Goal: Information Seeking & Learning: Learn about a topic

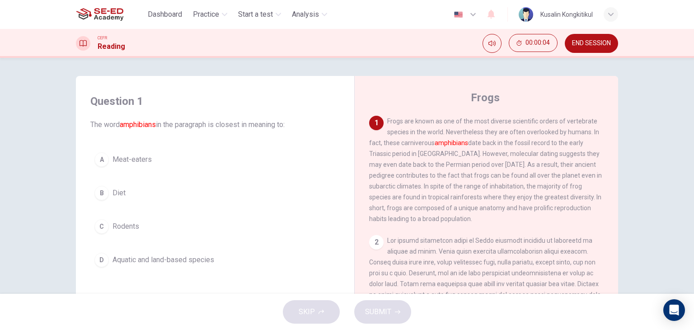
click at [203, 276] on div "Question 1 The word amphibians in the paragraph is closest in meaning to: A Mea…" at bounding box center [215, 182] width 264 height 195
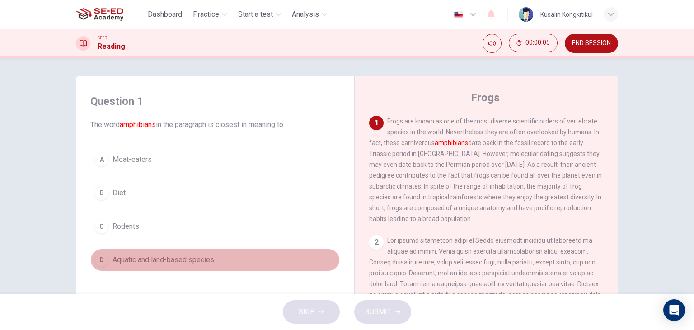
click at [203, 263] on span "Aquatic and land-based species" at bounding box center [164, 260] width 102 height 11
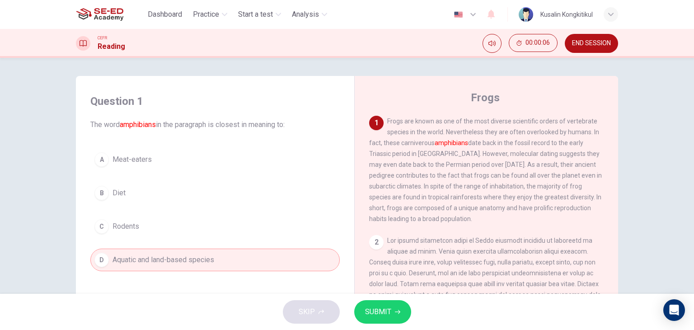
click at [394, 313] on button "SUBMIT" at bounding box center [382, 312] width 57 height 24
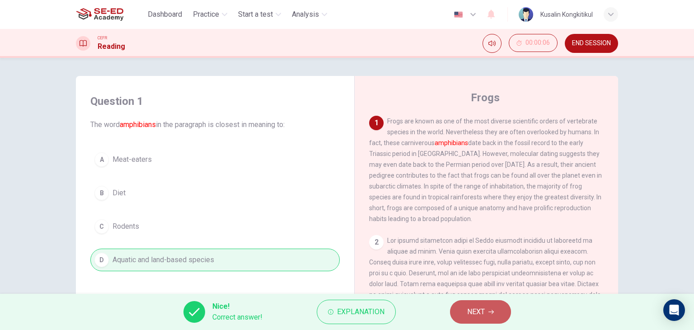
click at [458, 314] on button "NEXT" at bounding box center [480, 312] width 61 height 24
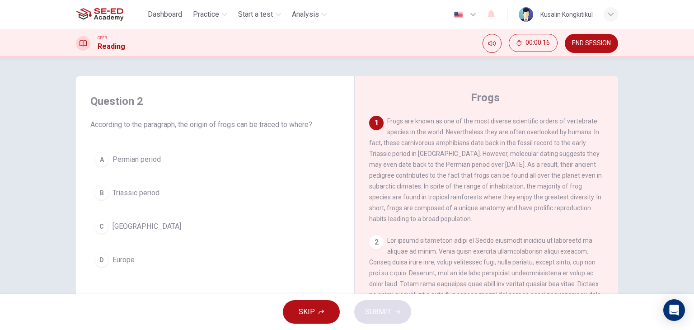
drag, startPoint x: 98, startPoint y: 163, endPoint x: 114, endPoint y: 164, distance: 15.8
click at [100, 163] on div "A" at bounding box center [101, 159] width 14 height 14
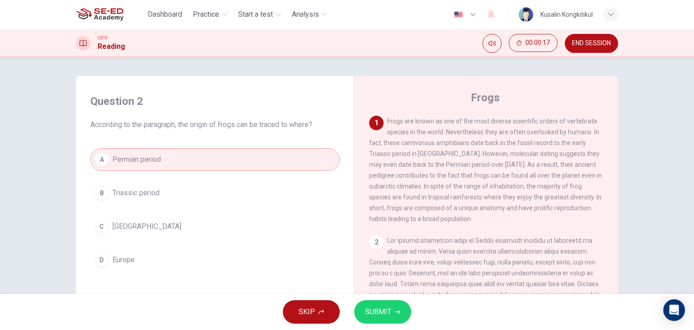
click at [413, 307] on div "SKIP SUBMIT" at bounding box center [347, 312] width 694 height 36
click at [407, 308] on button "SUBMIT" at bounding box center [382, 312] width 57 height 24
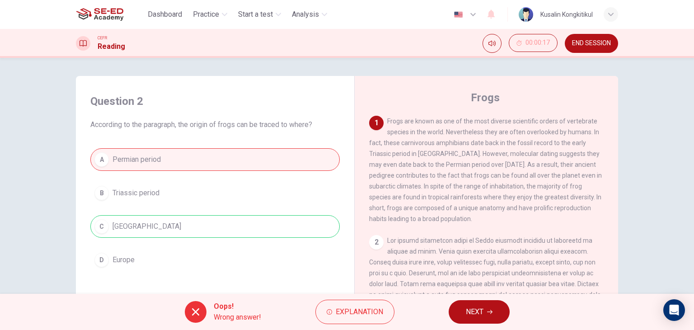
click at [578, 51] on button "END SESSION" at bounding box center [591, 43] width 53 height 19
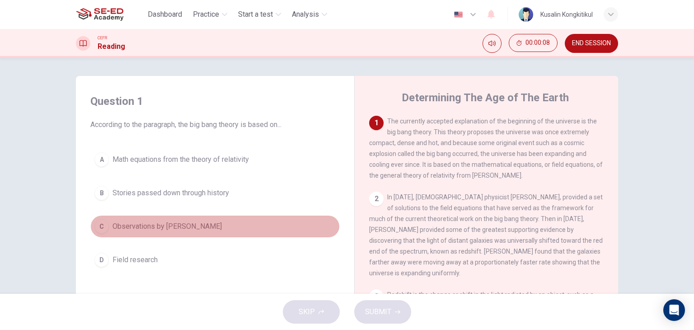
click at [186, 225] on span "Observations by [PERSON_NAME]" at bounding box center [167, 226] width 109 height 11
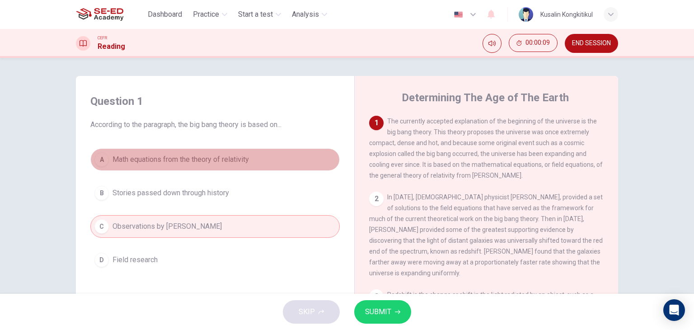
click at [226, 155] on span "Math equations from the theory of relativity" at bounding box center [181, 159] width 137 height 11
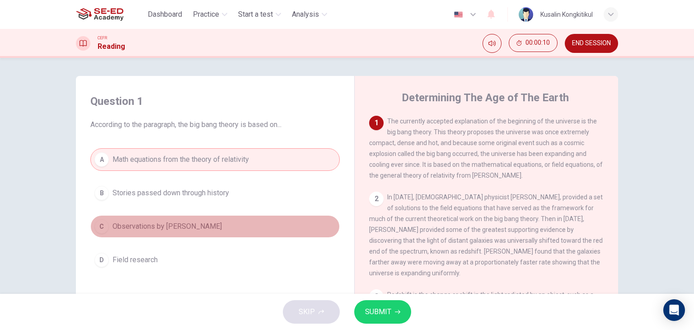
click at [188, 235] on button "C Observations by [PERSON_NAME]" at bounding box center [215, 226] width 250 height 23
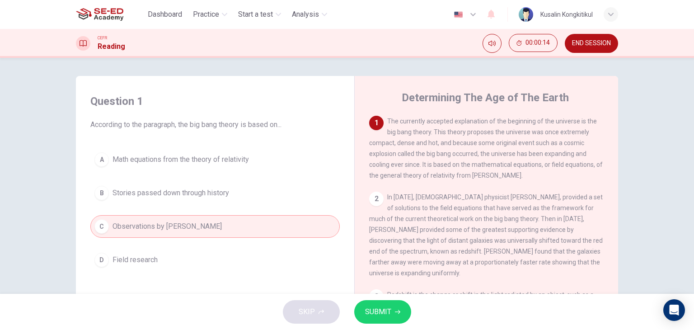
click at [247, 161] on span "Math equations from the theory of relativity" at bounding box center [181, 159] width 137 height 11
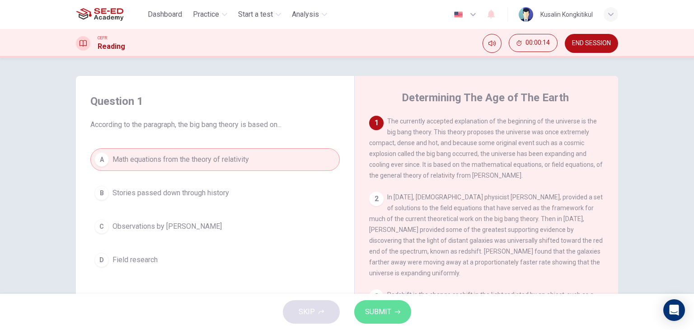
click at [397, 311] on icon "button" at bounding box center [397, 311] width 5 height 5
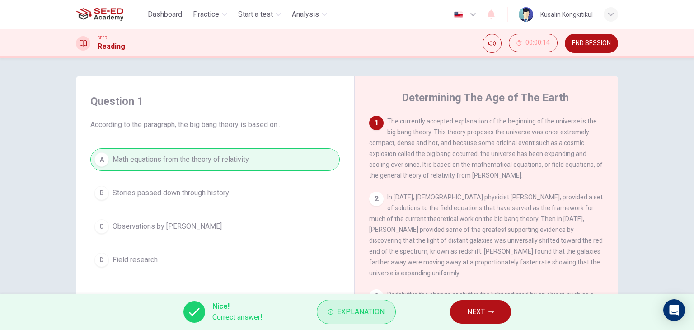
click at [370, 307] on button "Explanation" at bounding box center [356, 312] width 79 height 24
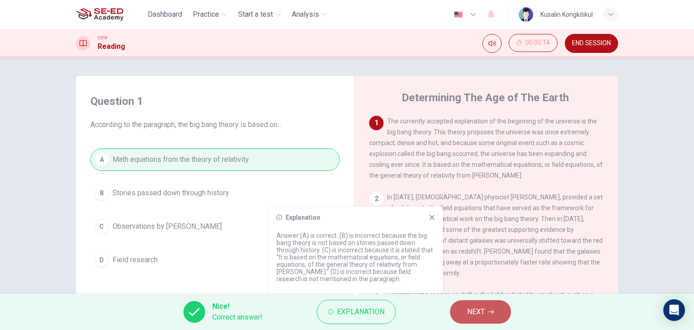
click at [469, 311] on span "NEXT" at bounding box center [476, 312] width 18 height 13
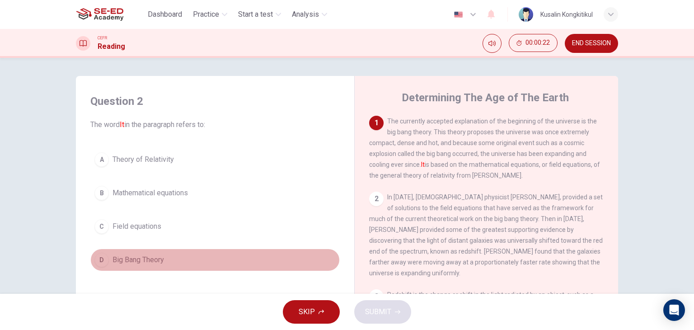
drag, startPoint x: 160, startPoint y: 259, endPoint x: 384, endPoint y: 291, distance: 226.0
click at [161, 260] on span "Big Bang Theory" at bounding box center [139, 260] width 52 height 11
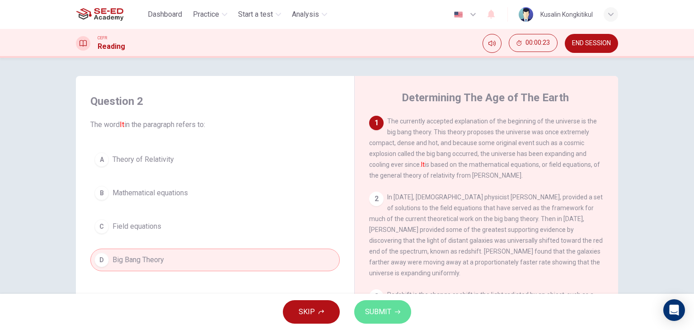
click at [391, 315] on button "SUBMIT" at bounding box center [382, 312] width 57 height 24
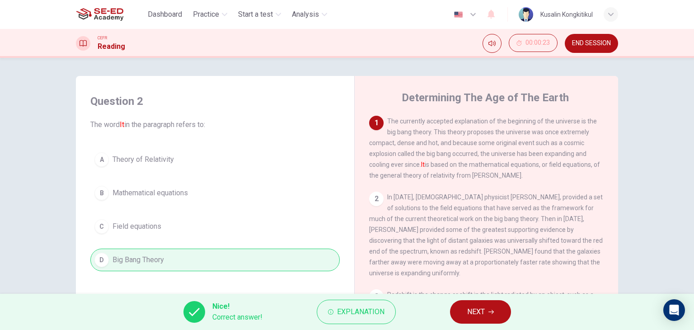
drag, startPoint x: 448, startPoint y: 317, endPoint x: 425, endPoint y: 315, distance: 22.7
click at [447, 316] on div "Nice! Correct answer! Explanation NEXT" at bounding box center [347, 312] width 694 height 36
click at [477, 315] on span "NEXT" at bounding box center [476, 312] width 18 height 13
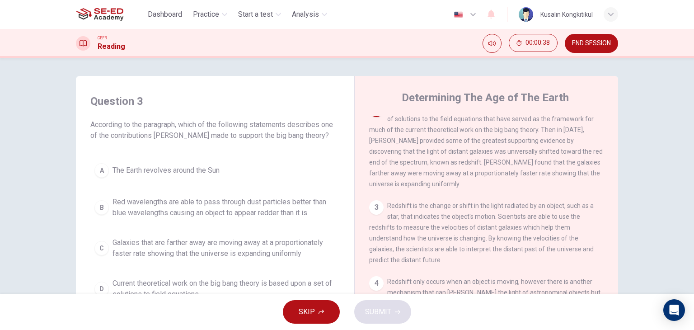
scroll to position [90, 0]
click at [213, 244] on span "Galaxies that are farther away are moving away at a proportionately faster rate…" at bounding box center [224, 248] width 223 height 22
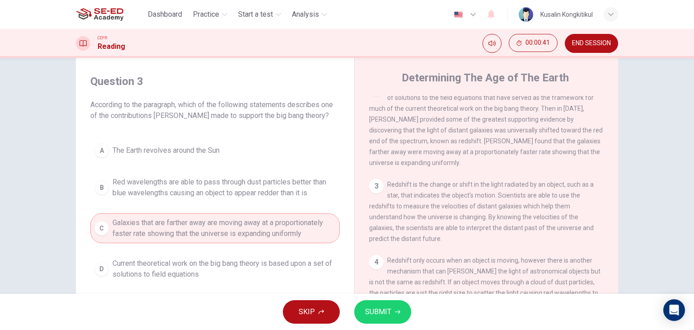
scroll to position [45, 0]
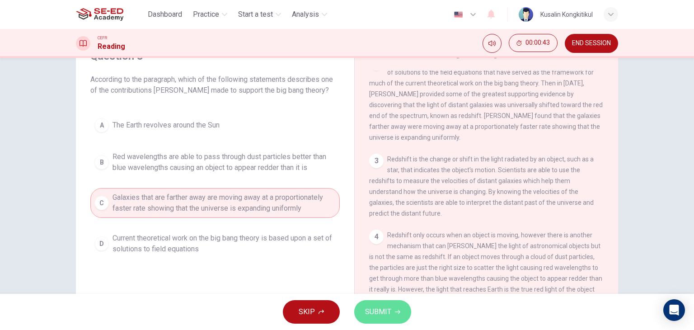
click at [383, 315] on span "SUBMIT" at bounding box center [378, 312] width 26 height 13
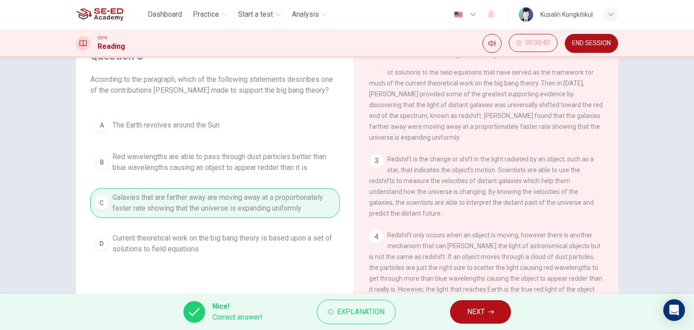
click at [465, 314] on button "NEXT" at bounding box center [480, 312] width 61 height 24
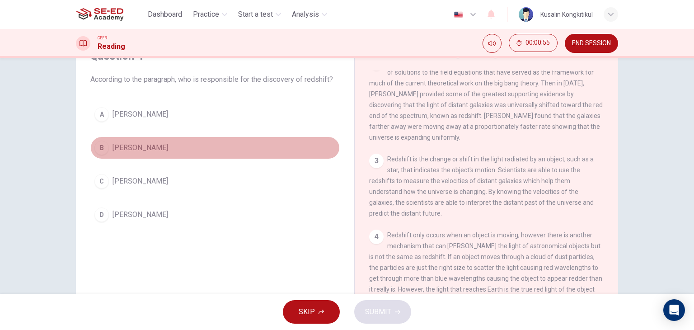
click at [144, 156] on button "B [PERSON_NAME]" at bounding box center [215, 148] width 250 height 23
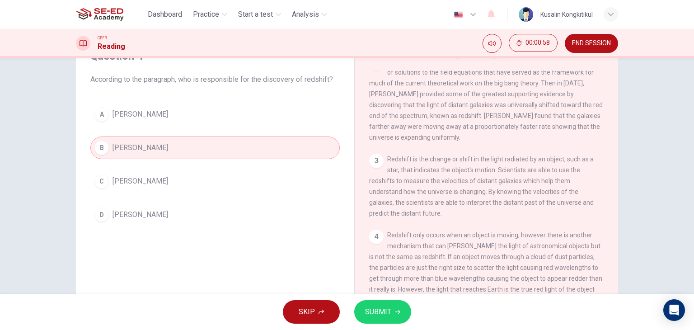
click at [393, 301] on button "SUBMIT" at bounding box center [382, 312] width 57 height 24
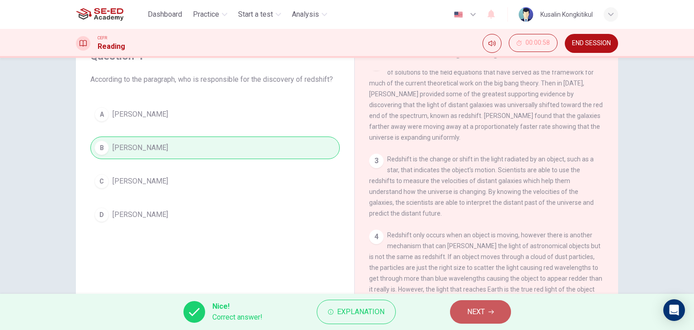
click at [476, 306] on span "NEXT" at bounding box center [476, 312] width 18 height 13
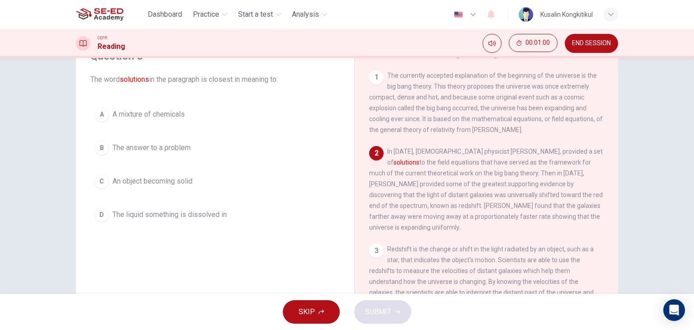
scroll to position [0, 0]
click at [174, 149] on span "The answer to a problem" at bounding box center [152, 147] width 78 height 11
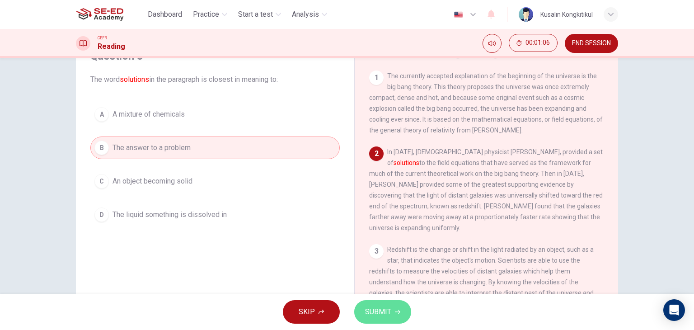
click at [379, 315] on span "SUBMIT" at bounding box center [378, 312] width 26 height 13
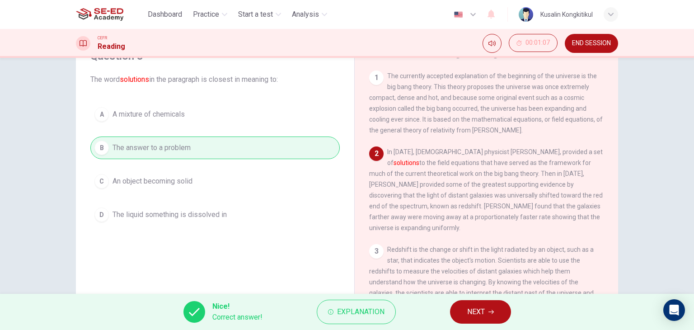
click at [467, 311] on button "NEXT" at bounding box center [480, 312] width 61 height 24
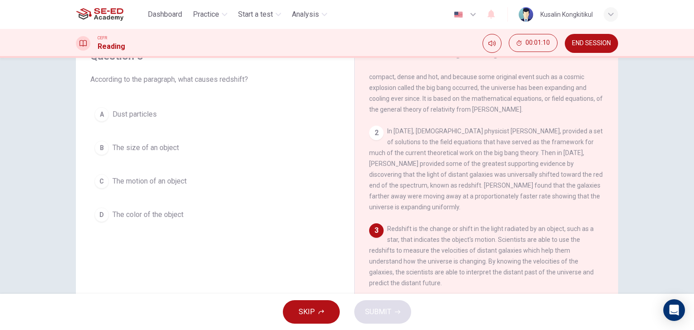
scroll to position [45, 0]
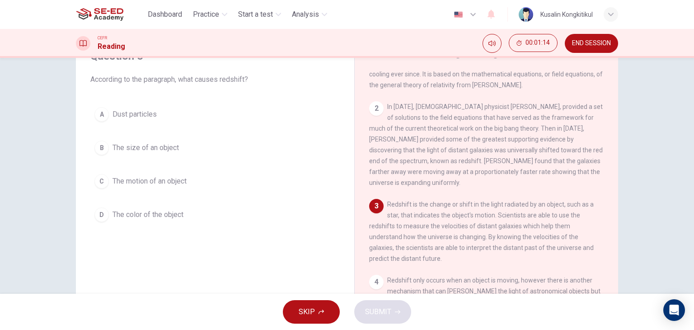
drag, startPoint x: 152, startPoint y: 188, endPoint x: 156, endPoint y: 178, distance: 10.9
click at [156, 178] on button "C The motion of an object" at bounding box center [215, 181] width 250 height 23
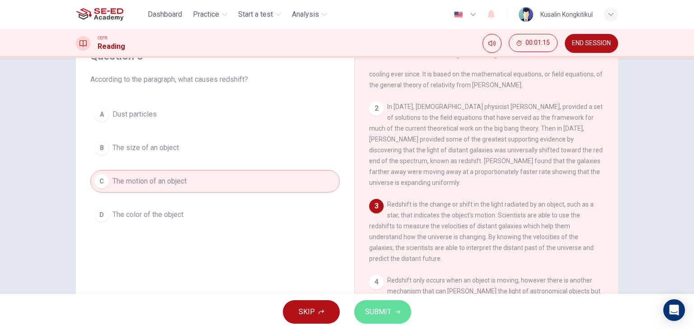
click at [388, 313] on span "SUBMIT" at bounding box center [378, 312] width 26 height 13
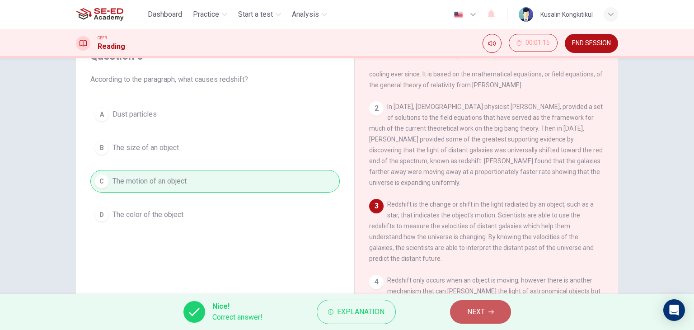
click at [457, 314] on button "NEXT" at bounding box center [480, 312] width 61 height 24
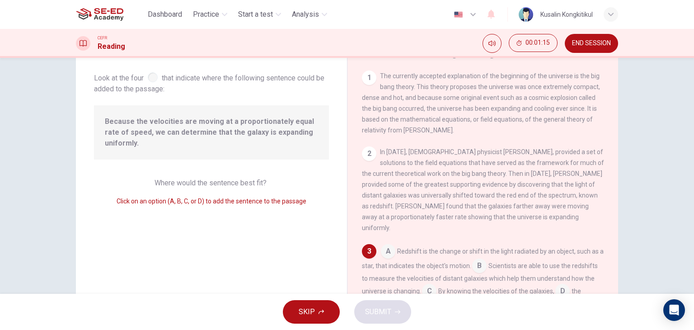
scroll to position [74, 0]
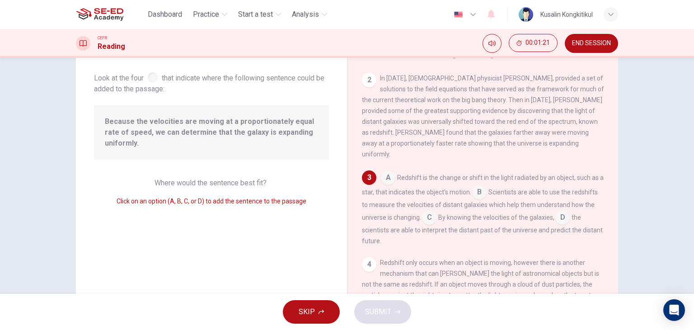
click at [437, 214] on input at bounding box center [429, 218] width 14 height 14
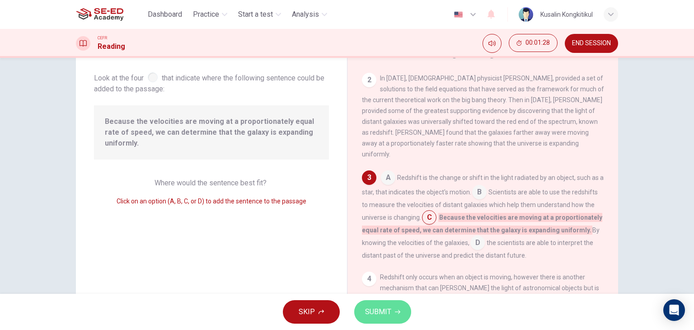
click at [397, 309] on icon "button" at bounding box center [397, 311] width 5 height 5
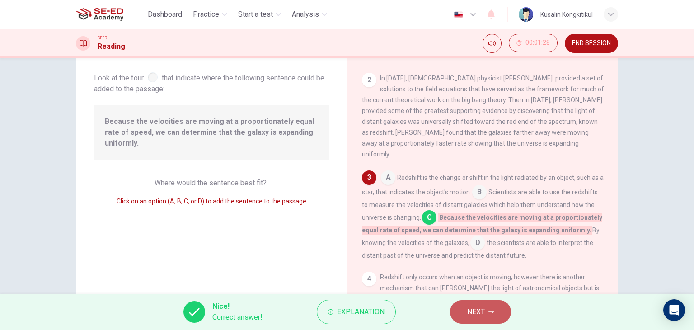
click at [462, 309] on button "NEXT" at bounding box center [480, 312] width 61 height 24
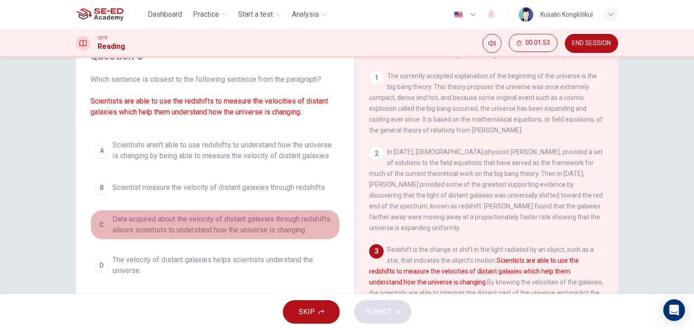
click at [239, 229] on span "Data acquired about the velocity of distant galaxies through redshifts allows s…" at bounding box center [224, 225] width 223 height 22
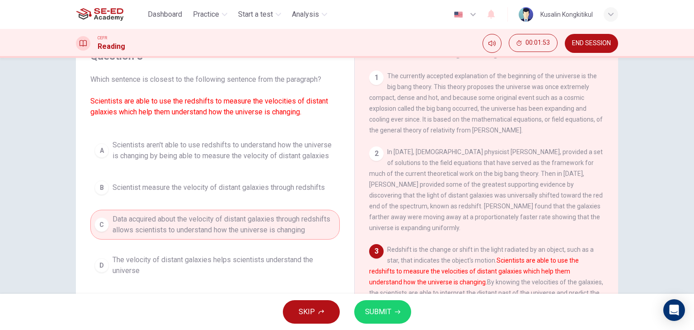
click at [371, 311] on span "SUBMIT" at bounding box center [378, 312] width 26 height 13
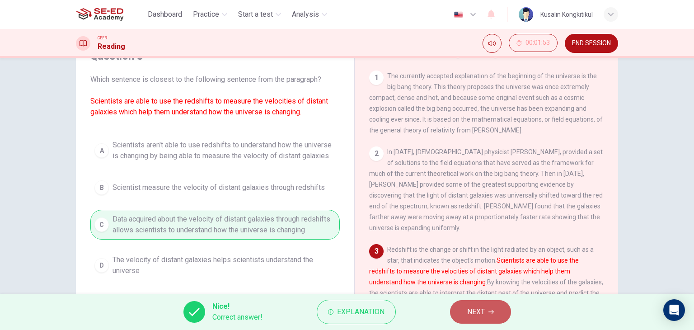
click at [463, 312] on button "NEXT" at bounding box center [480, 312] width 61 height 24
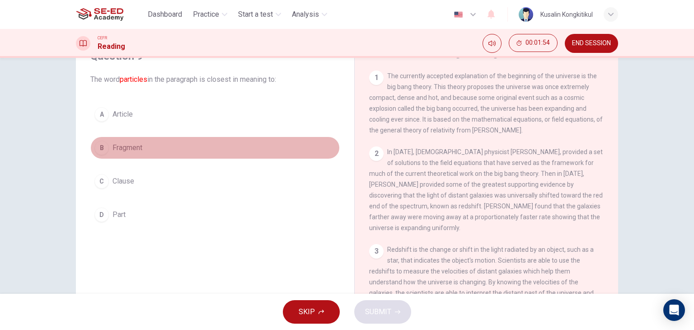
click at [152, 154] on button "B Fragment" at bounding box center [215, 148] width 250 height 23
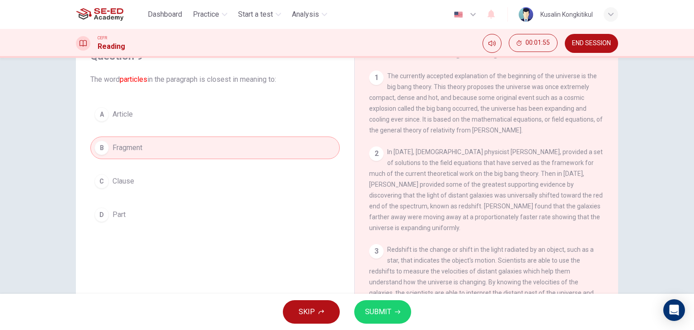
click at [397, 304] on button "SUBMIT" at bounding box center [382, 312] width 57 height 24
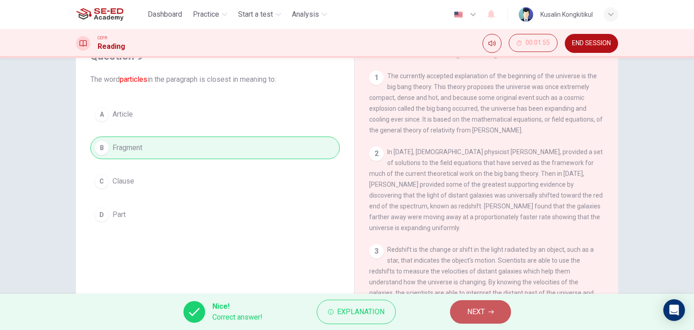
click at [490, 312] on icon "button" at bounding box center [491, 311] width 5 height 5
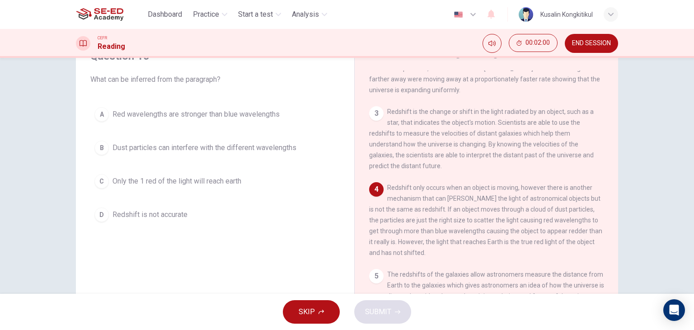
scroll to position [150, 0]
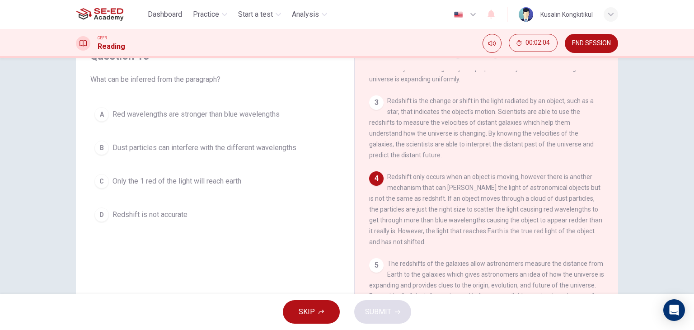
click at [186, 216] on button "D Redshift is not accurate" at bounding box center [215, 214] width 250 height 23
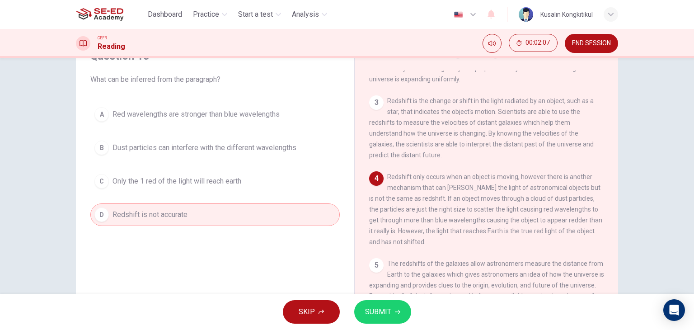
click at [386, 308] on span "SUBMIT" at bounding box center [378, 312] width 26 height 13
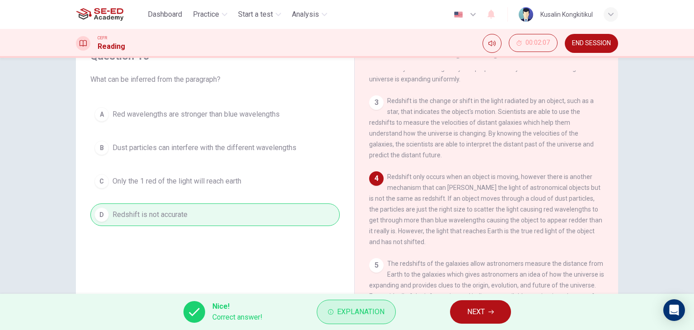
click at [367, 315] on span "Explanation" at bounding box center [360, 312] width 47 height 13
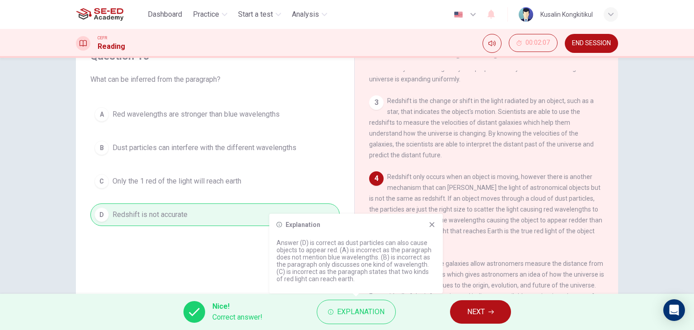
click at [461, 316] on button "NEXT" at bounding box center [480, 312] width 61 height 24
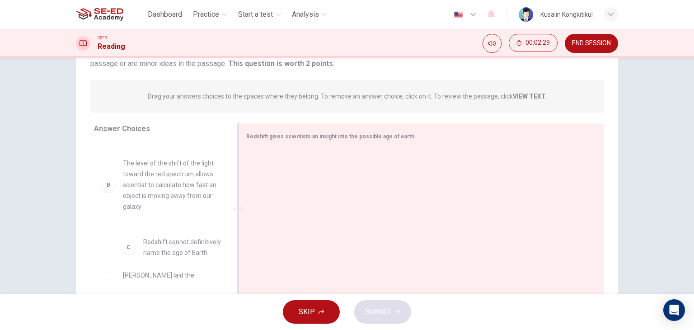
scroll to position [47, 0]
drag, startPoint x: 191, startPoint y: 241, endPoint x: 281, endPoint y: 221, distance: 92.7
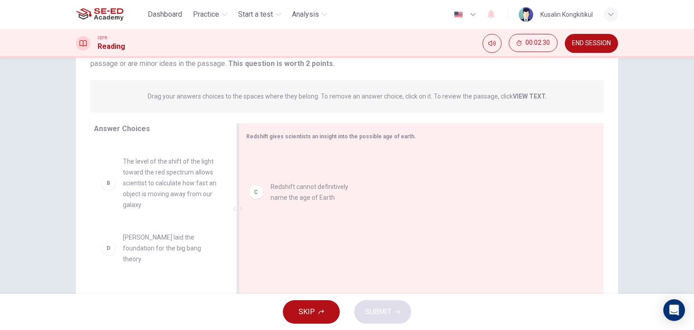
drag, startPoint x: 203, startPoint y: 247, endPoint x: 416, endPoint y: 205, distance: 217.0
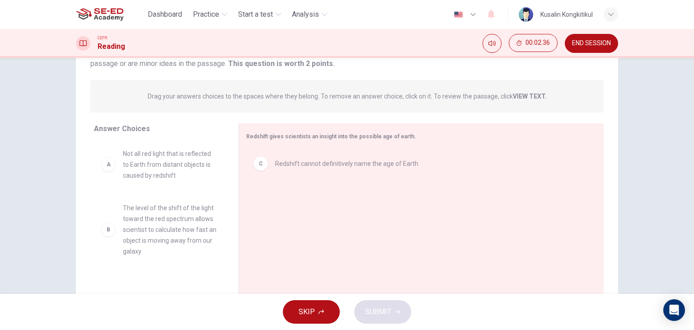
scroll to position [0, 0]
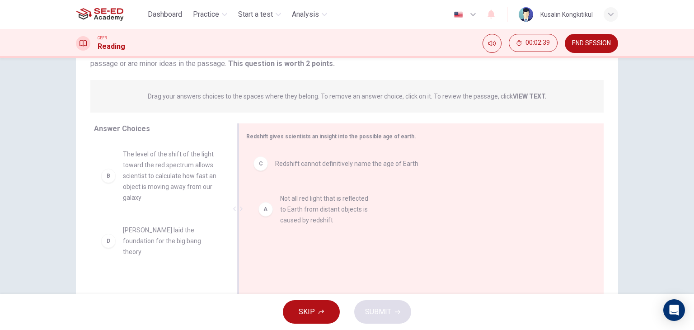
drag, startPoint x: 190, startPoint y: 167, endPoint x: 354, endPoint y: 215, distance: 170.4
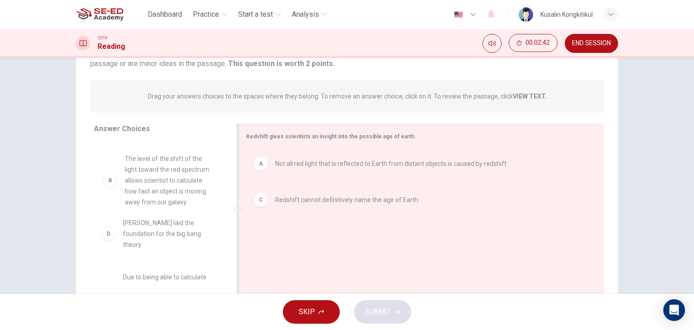
scroll to position [11, 0]
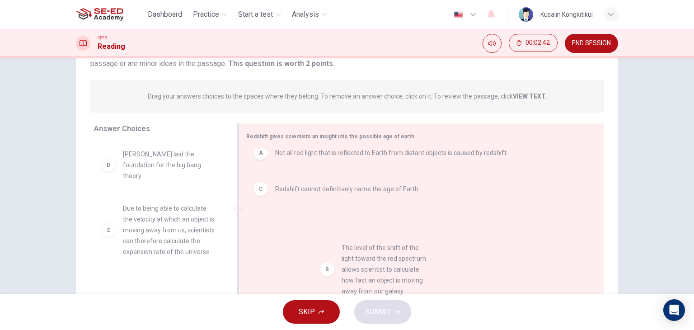
drag, startPoint x: 168, startPoint y: 192, endPoint x: 385, endPoint y: 281, distance: 234.6
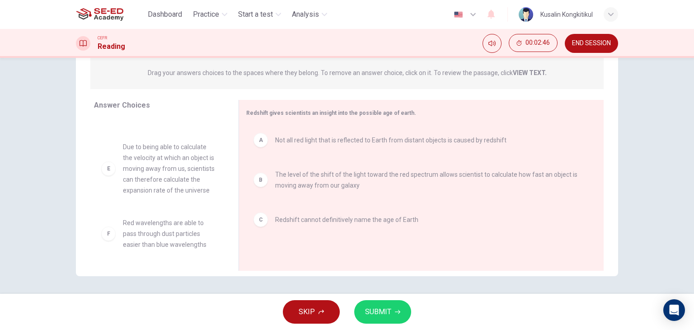
scroll to position [114, 0]
click at [389, 321] on button "SUBMIT" at bounding box center [382, 312] width 57 height 24
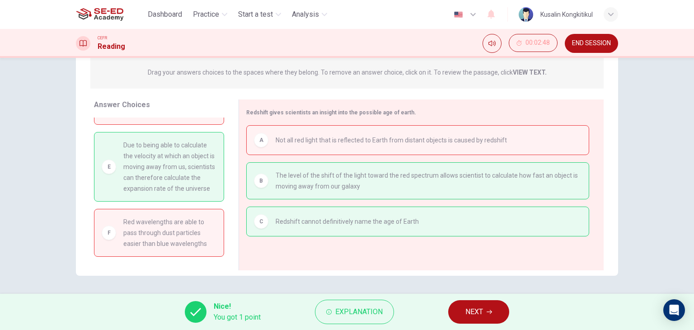
click at [485, 307] on button "NEXT" at bounding box center [478, 312] width 61 height 24
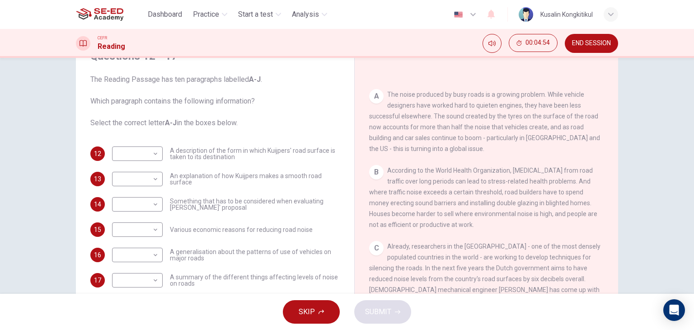
scroll to position [181, 0]
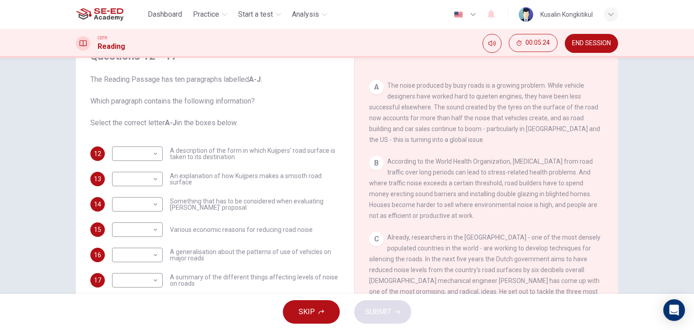
click at [304, 312] on span "SKIP" at bounding box center [307, 312] width 16 height 13
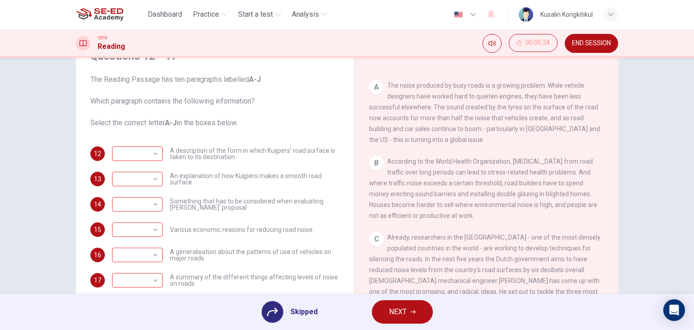
click at [292, 313] on span "Skipped" at bounding box center [304, 312] width 27 height 11
click at [392, 314] on span "NEXT" at bounding box center [398, 312] width 18 height 13
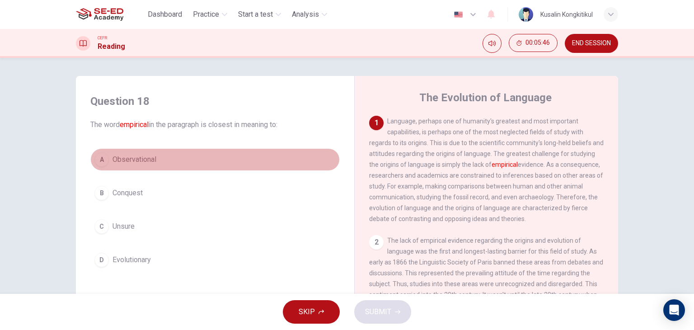
click at [137, 159] on span "Observational" at bounding box center [135, 159] width 44 height 11
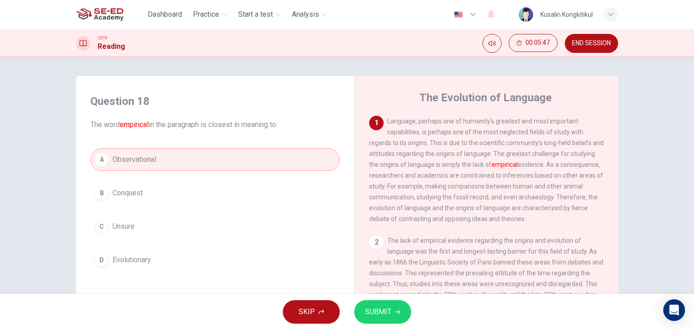
click at [399, 311] on icon "button" at bounding box center [397, 312] width 5 height 4
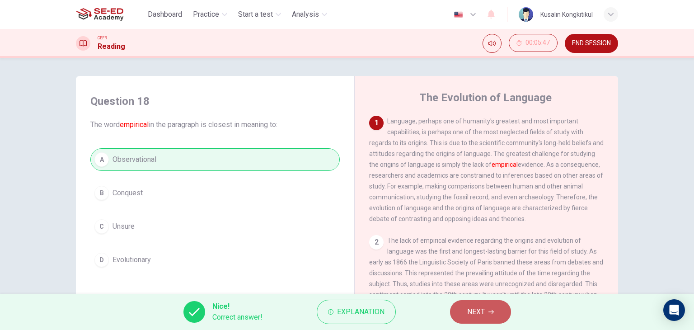
click at [471, 316] on span "NEXT" at bounding box center [476, 312] width 18 height 13
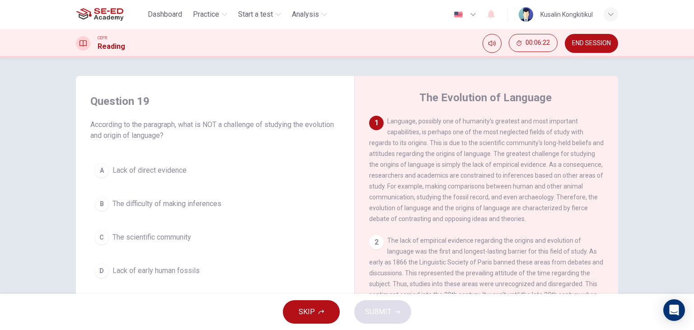
drag, startPoint x: 448, startPoint y: 167, endPoint x: 593, endPoint y: 158, distance: 145.4
click at [593, 158] on div "1 Language, possibly one of humanity's greatest and most important capabilities…" at bounding box center [486, 170] width 235 height 108
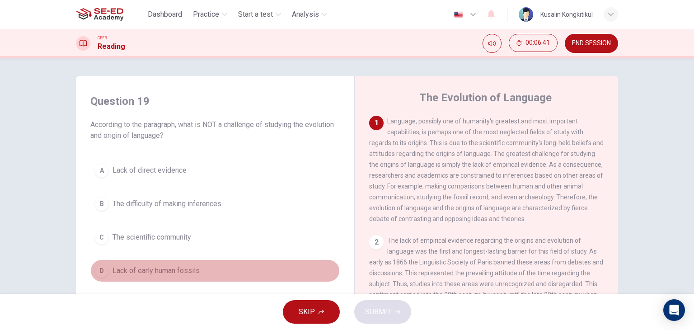
click at [184, 278] on button "D Lack of early human fossils" at bounding box center [215, 270] width 250 height 23
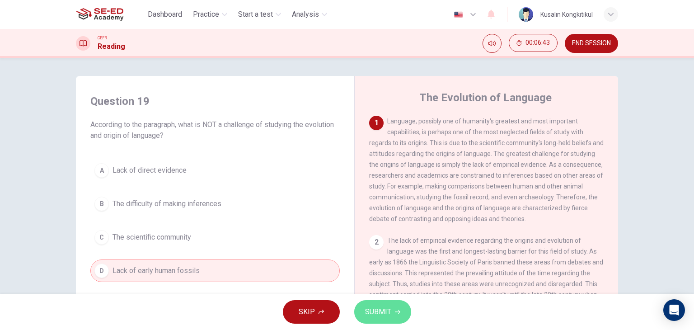
click at [385, 313] on span "SUBMIT" at bounding box center [378, 312] width 26 height 13
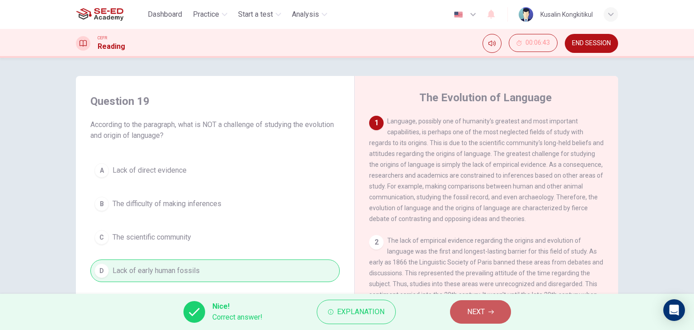
click at [483, 316] on span "NEXT" at bounding box center [476, 312] width 18 height 13
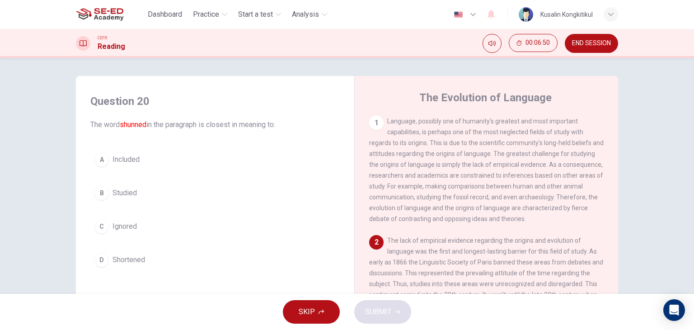
click at [130, 223] on span "Ignored" at bounding box center [125, 226] width 24 height 11
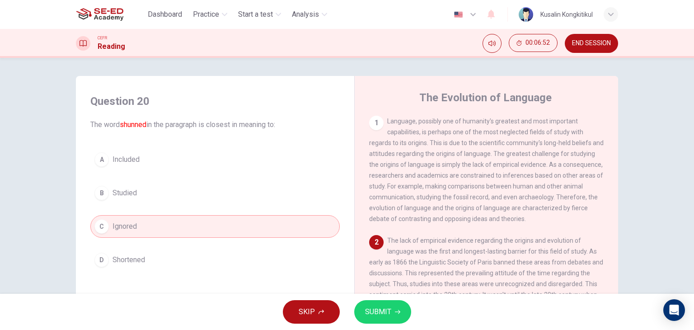
click at [392, 316] on button "SUBMIT" at bounding box center [382, 312] width 57 height 24
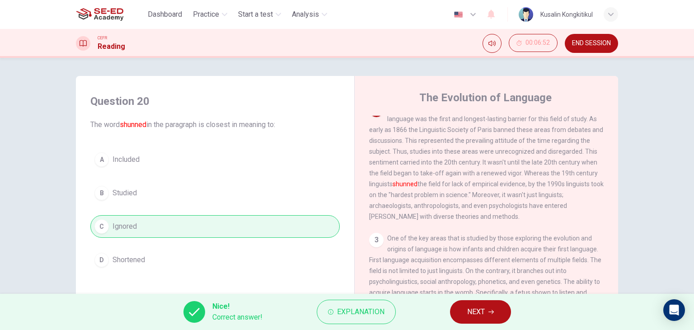
scroll to position [136, 0]
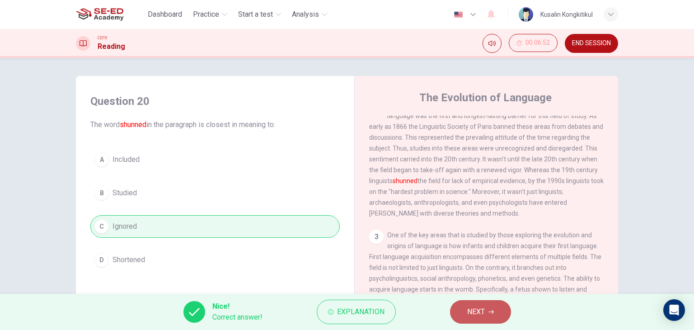
click at [476, 309] on span "NEXT" at bounding box center [476, 312] width 18 height 13
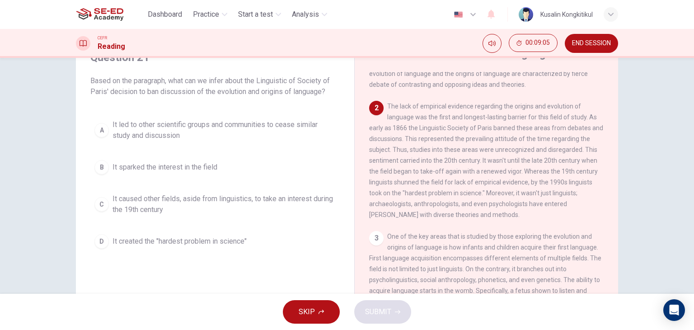
scroll to position [45, 0]
drag, startPoint x: 219, startPoint y: 248, endPoint x: 227, endPoint y: 247, distance: 8.2
click at [218, 247] on button "D It created the "hardest problem in science"" at bounding box center [215, 240] width 250 height 23
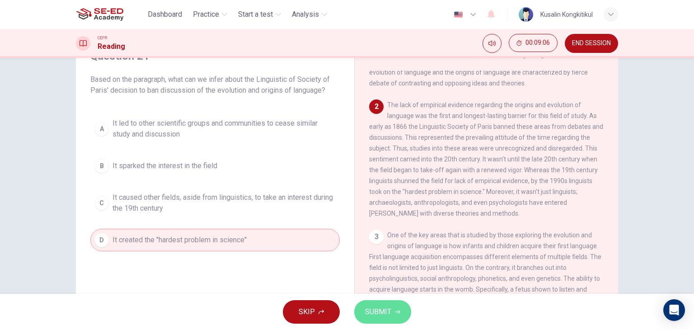
click at [373, 305] on button "SUBMIT" at bounding box center [382, 312] width 57 height 24
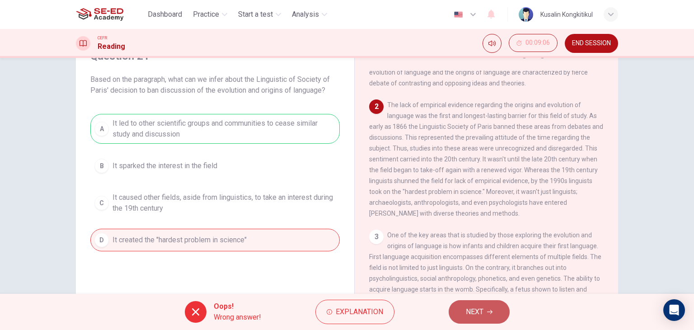
click at [486, 310] on button "NEXT" at bounding box center [479, 312] width 61 height 24
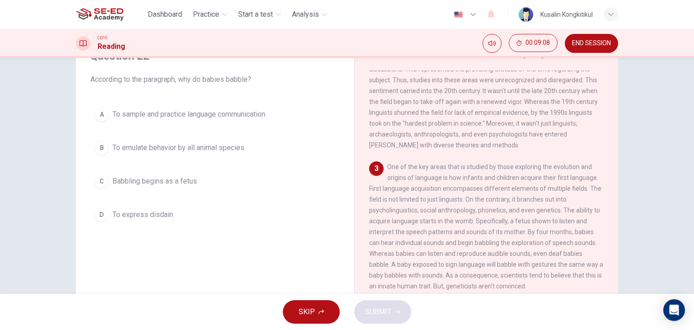
scroll to position [181, 0]
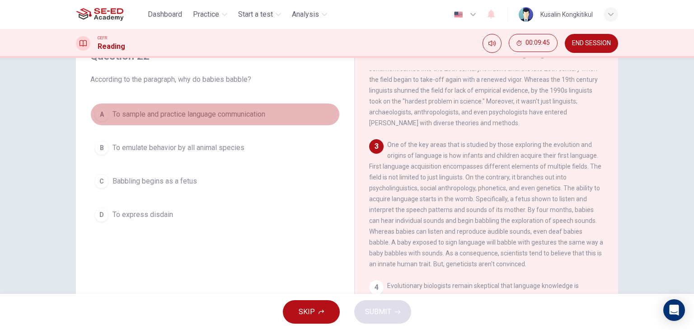
click at [256, 109] on span "To sample and practice language communication" at bounding box center [189, 114] width 153 height 11
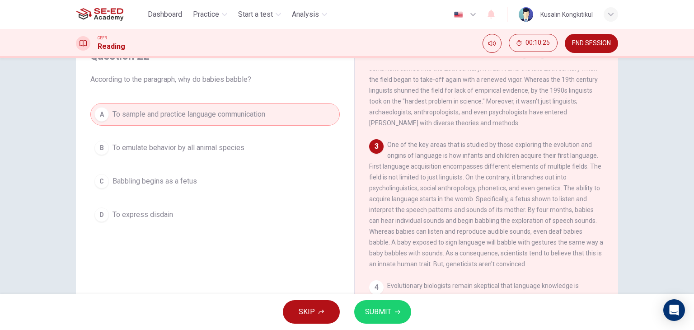
drag, startPoint x: 244, startPoint y: 138, endPoint x: 264, endPoint y: 166, distance: 34.4
click at [244, 138] on button "B To emulate behavior by all animal species" at bounding box center [215, 148] width 250 height 23
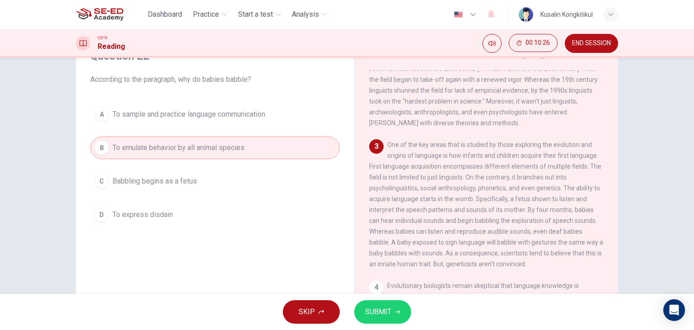
click at [393, 318] on button "SUBMIT" at bounding box center [382, 312] width 57 height 24
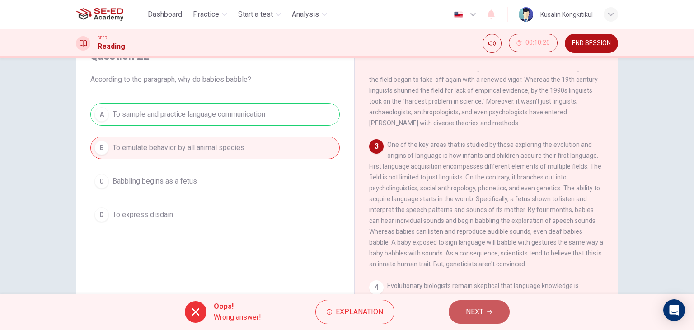
click at [456, 305] on button "NEXT" at bounding box center [479, 312] width 61 height 24
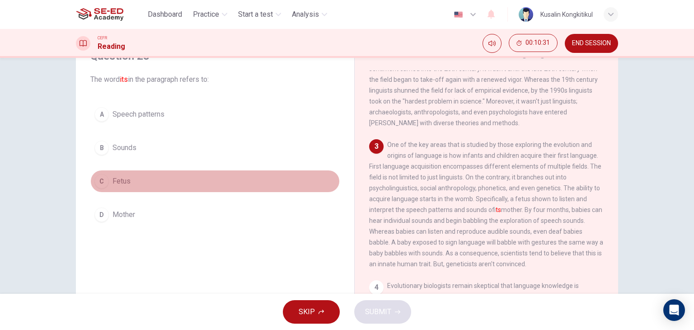
click at [113, 183] on span "Fetus" at bounding box center [122, 181] width 18 height 11
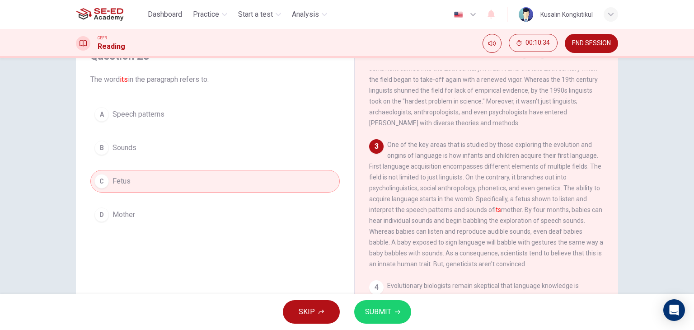
click at [387, 318] on span "SUBMIT" at bounding box center [378, 312] width 26 height 13
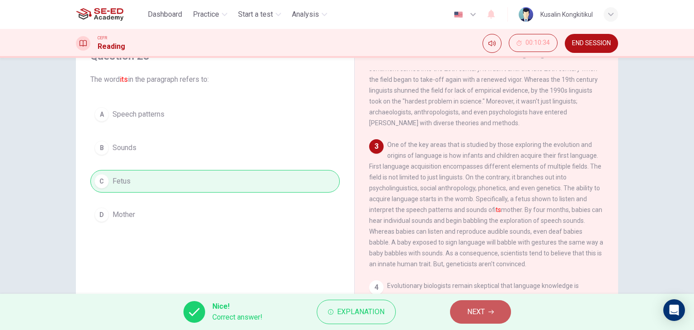
click at [497, 312] on button "NEXT" at bounding box center [480, 312] width 61 height 24
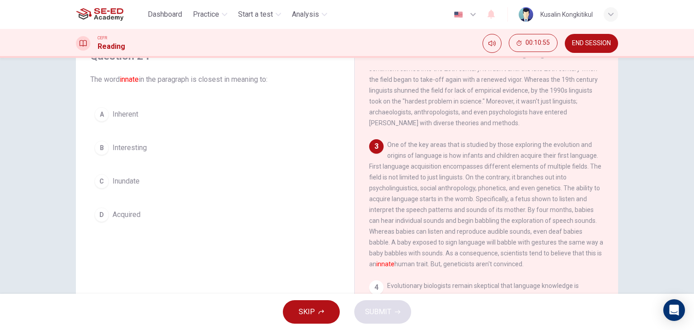
click at [167, 118] on button "A Inherent" at bounding box center [215, 114] width 250 height 23
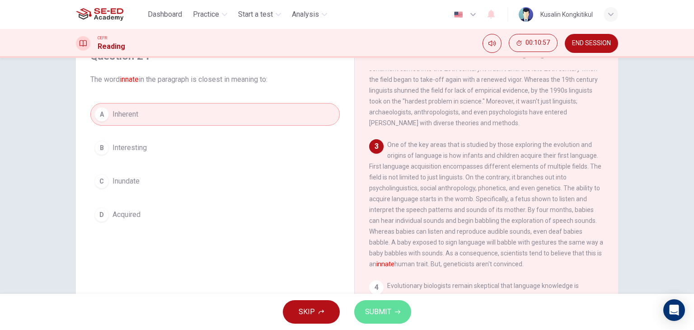
click at [362, 316] on button "SUBMIT" at bounding box center [382, 312] width 57 height 24
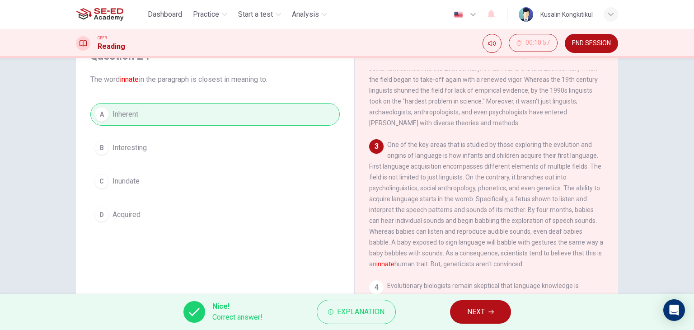
click at [475, 315] on span "NEXT" at bounding box center [476, 312] width 18 height 13
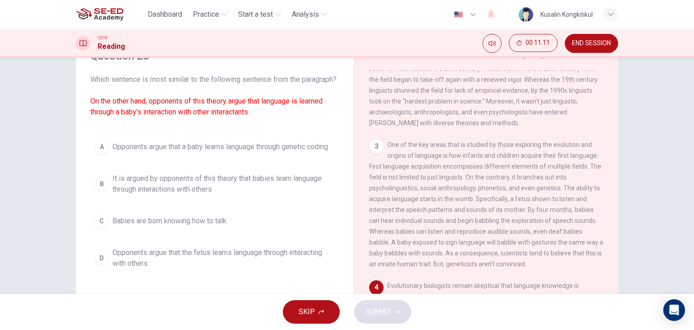
click at [211, 195] on span "It is argued by opponents of this theory that babies learn language through int…" at bounding box center [224, 184] width 223 height 22
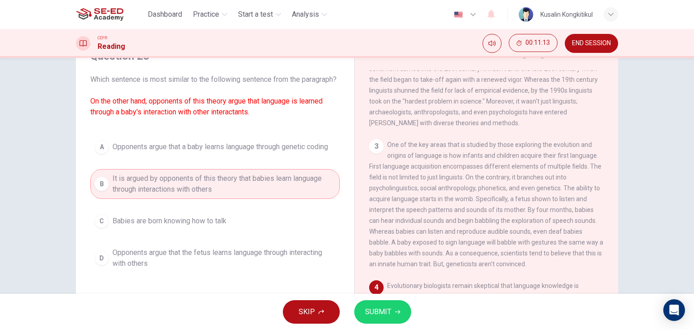
click at [369, 311] on span "SUBMIT" at bounding box center [378, 312] width 26 height 13
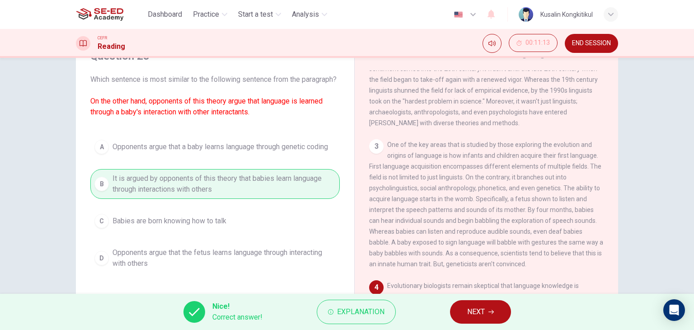
click at [489, 306] on button "NEXT" at bounding box center [480, 312] width 61 height 24
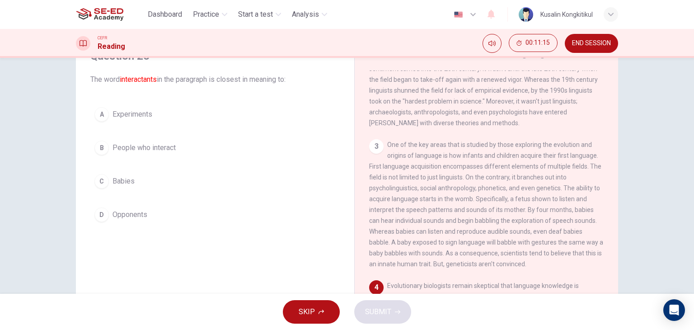
drag, startPoint x: 141, startPoint y: 139, endPoint x: 145, endPoint y: 146, distance: 8.5
click at [141, 139] on button "B People who interact" at bounding box center [215, 148] width 250 height 23
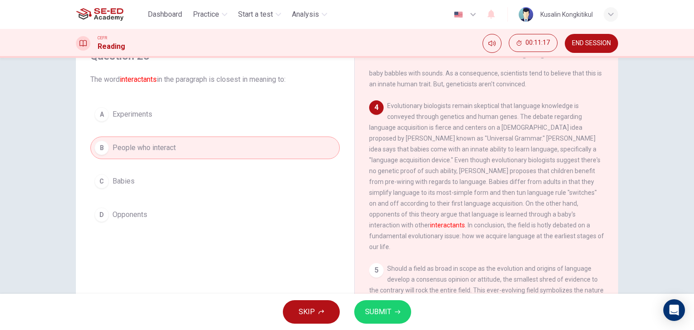
scroll to position [362, 0]
click at [400, 310] on icon "button" at bounding box center [397, 311] width 5 height 5
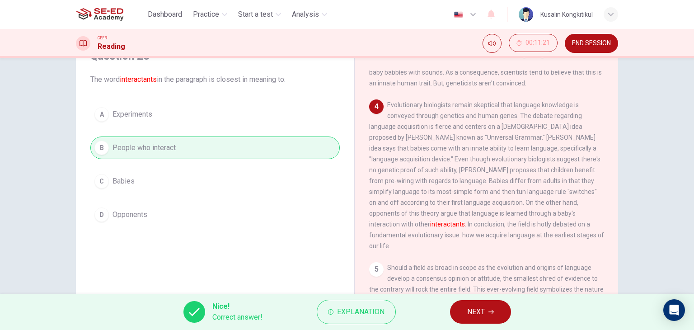
click at [456, 310] on button "NEXT" at bounding box center [480, 312] width 61 height 24
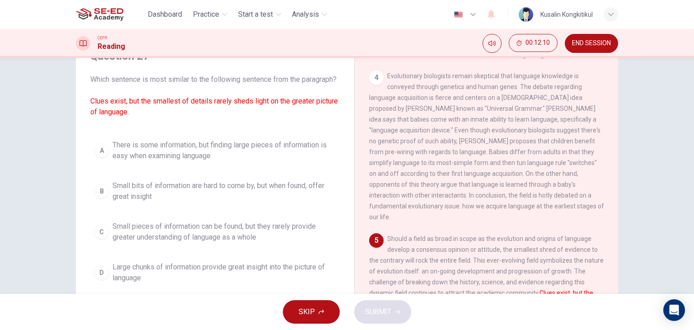
scroll to position [430, 0]
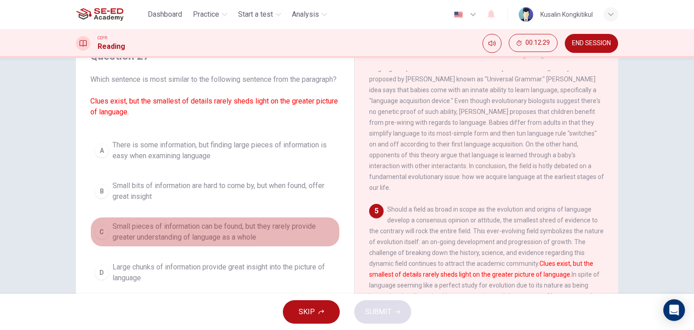
click at [171, 243] on span "Small pieces of information can be found, but they rarely provide greater under…" at bounding box center [224, 232] width 223 height 22
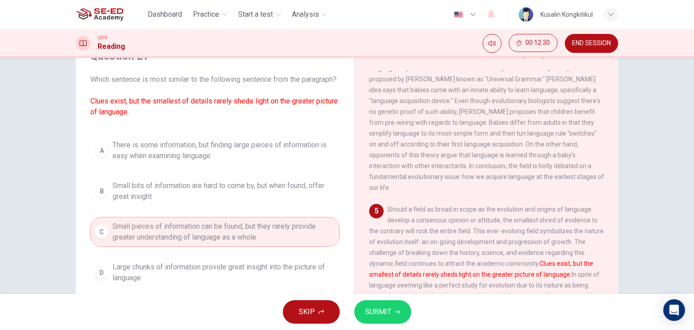
click at [393, 314] on button "SUBMIT" at bounding box center [382, 312] width 57 height 24
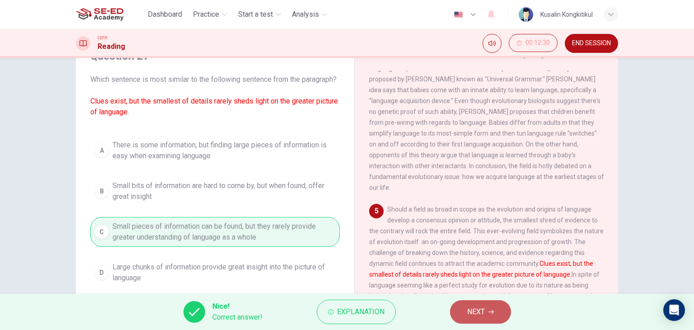
click at [472, 315] on span "NEXT" at bounding box center [476, 312] width 18 height 13
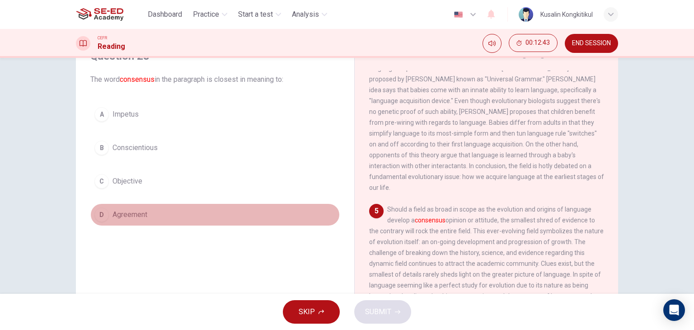
click at [161, 215] on button "D Agreement" at bounding box center [215, 214] width 250 height 23
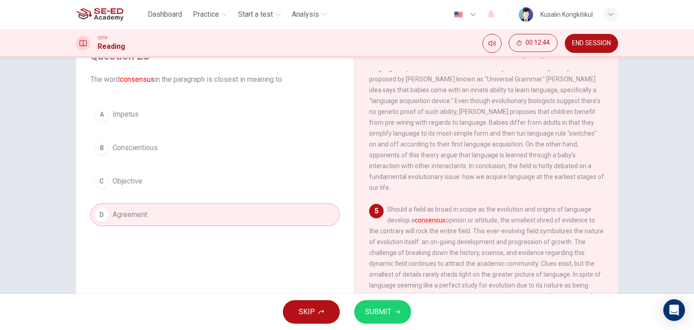
click at [373, 316] on span "SUBMIT" at bounding box center [378, 312] width 26 height 13
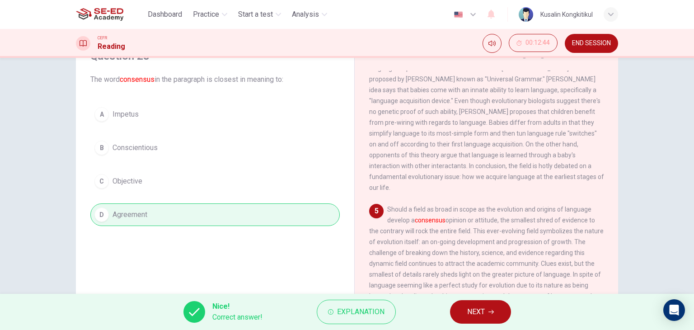
click at [495, 313] on button "NEXT" at bounding box center [480, 312] width 61 height 24
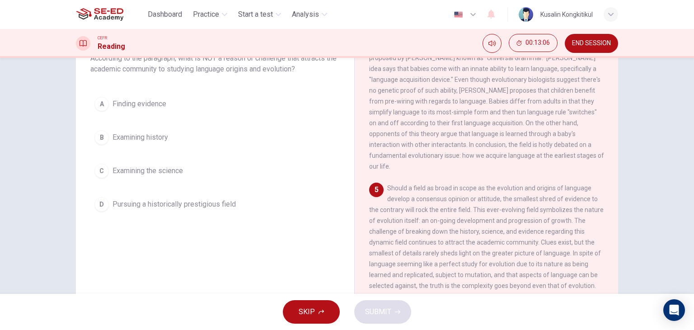
scroll to position [90, 0]
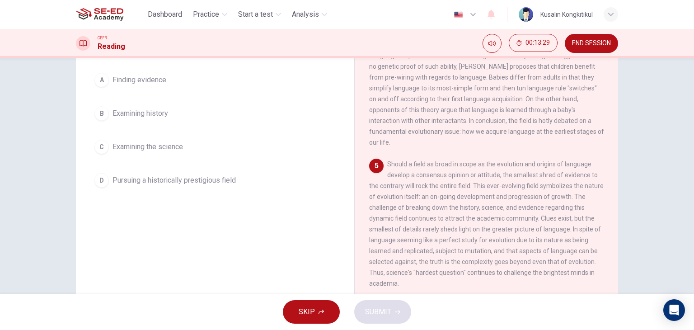
click at [147, 183] on span "Pursuing a historically prestigious field" at bounding box center [174, 180] width 123 height 11
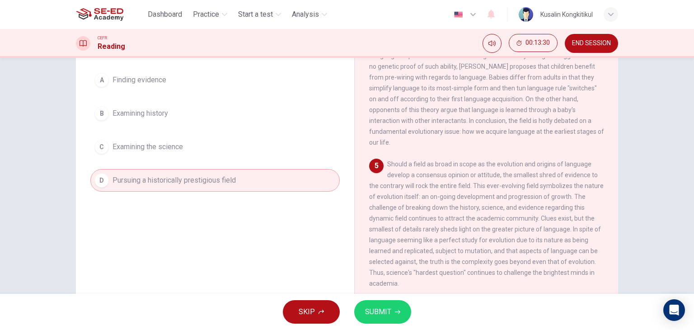
click at [412, 313] on div "SKIP SUBMIT" at bounding box center [347, 312] width 694 height 36
click at [387, 299] on div "SKIP SUBMIT" at bounding box center [347, 312] width 694 height 36
click at [388, 309] on span "SUBMIT" at bounding box center [378, 312] width 26 height 13
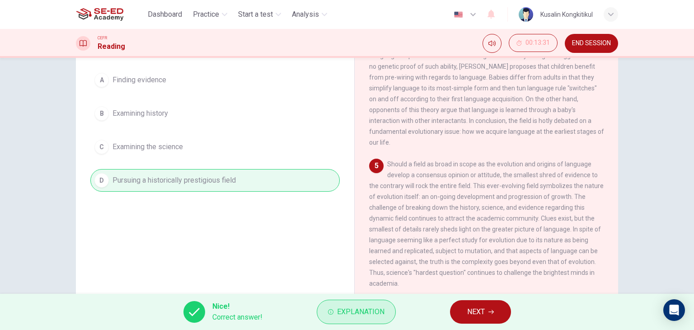
click at [382, 312] on span "Explanation" at bounding box center [360, 312] width 47 height 13
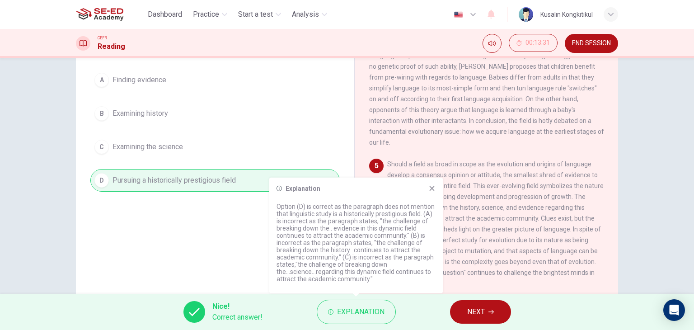
click at [474, 312] on span "NEXT" at bounding box center [476, 312] width 18 height 13
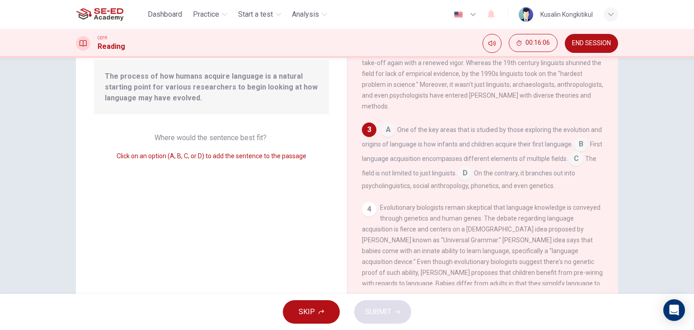
drag, startPoint x: 113, startPoint y: 76, endPoint x: 169, endPoint y: 76, distance: 56.1
click at [169, 76] on span "The process of how humans acquire language is a natural starting point for vari…" at bounding box center [211, 87] width 213 height 33
click at [472, 179] on input at bounding box center [465, 174] width 14 height 14
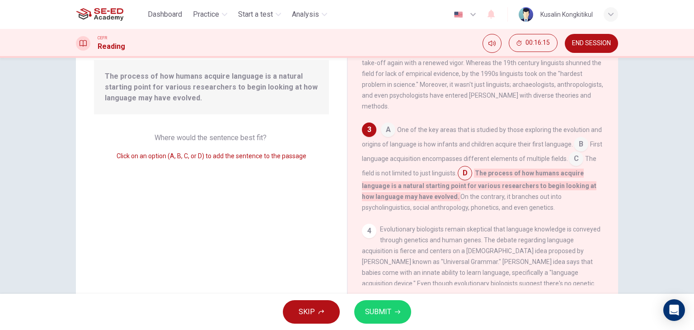
click at [472, 179] on input at bounding box center [465, 174] width 14 height 14
click at [574, 152] on input at bounding box center [581, 145] width 14 height 14
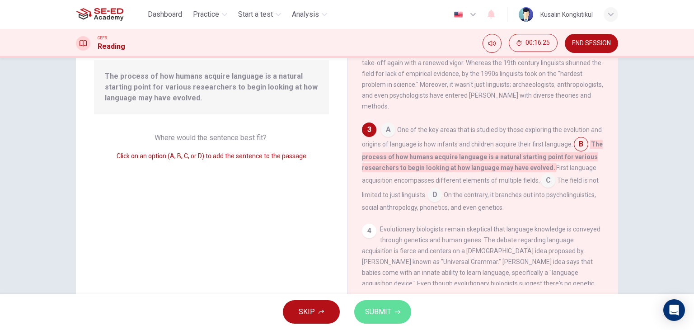
click at [378, 312] on span "SUBMIT" at bounding box center [378, 312] width 26 height 13
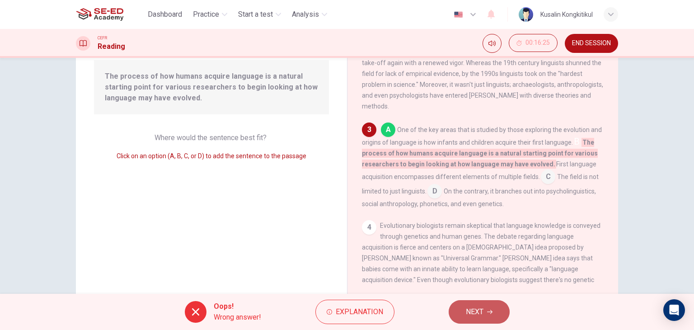
click at [461, 311] on button "NEXT" at bounding box center [479, 312] width 61 height 24
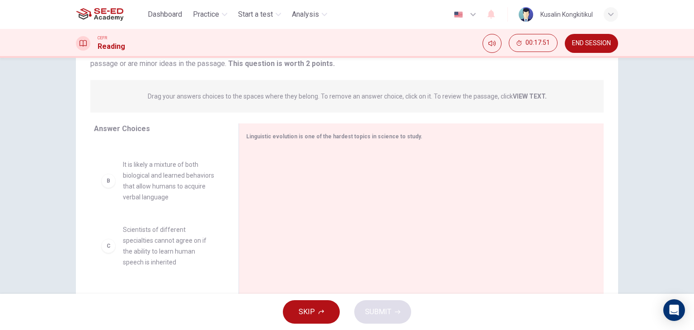
scroll to position [45, 0]
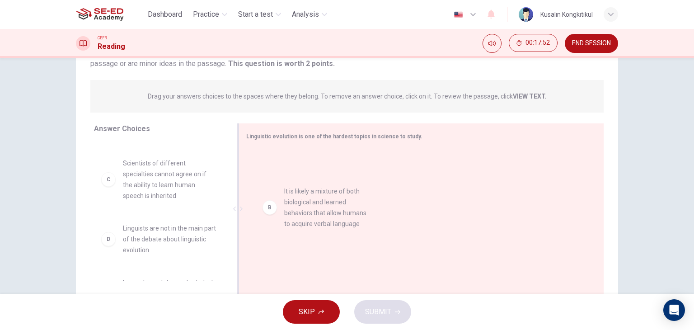
drag, startPoint x: 170, startPoint y: 186, endPoint x: 341, endPoint y: 215, distance: 173.4
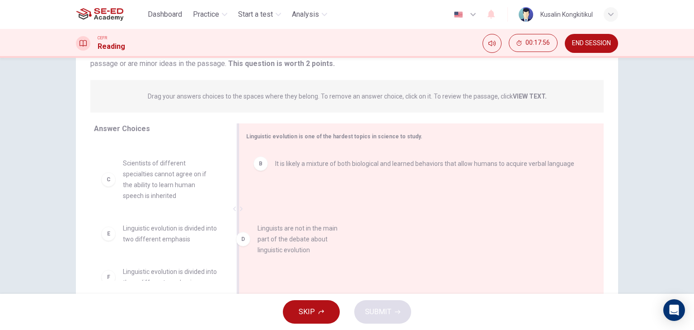
drag, startPoint x: 198, startPoint y: 249, endPoint x: 360, endPoint y: 236, distance: 161.9
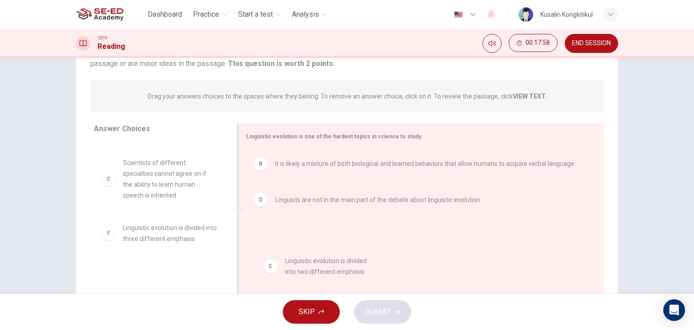
drag, startPoint x: 172, startPoint y: 239, endPoint x: 378, endPoint y: 279, distance: 210.4
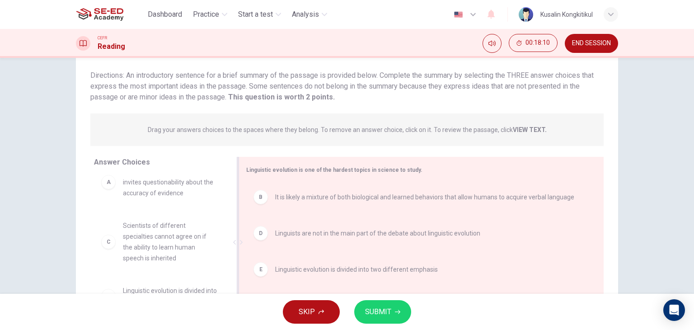
scroll to position [114, 0]
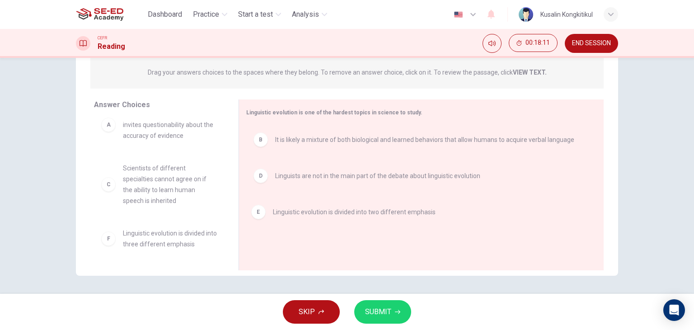
drag, startPoint x: 311, startPoint y: 217, endPoint x: 163, endPoint y: 235, distance: 149.4
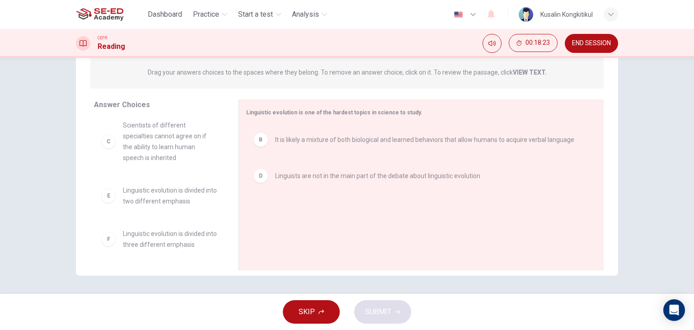
scroll to position [60, 0]
drag, startPoint x: 180, startPoint y: 246, endPoint x: 391, endPoint y: 243, distance: 210.2
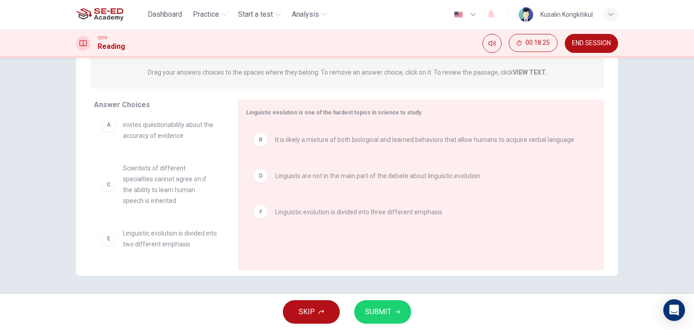
scroll to position [16, 0]
click at [392, 313] on button "SUBMIT" at bounding box center [382, 312] width 57 height 24
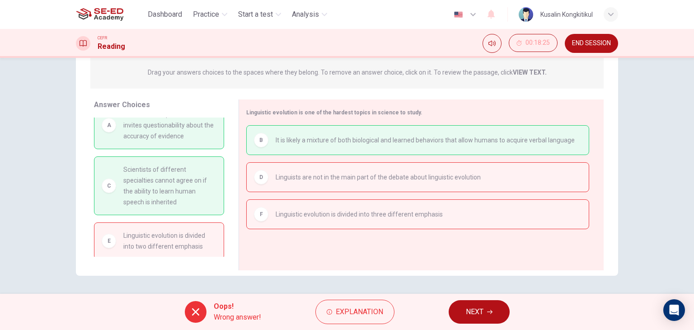
click at [463, 315] on button "NEXT" at bounding box center [479, 312] width 61 height 24
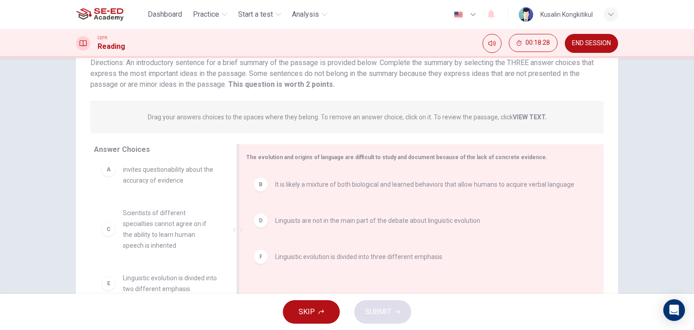
scroll to position [69, 0]
click at [317, 223] on span "Linguists are not in the main part of the debate about linguistic evolution" at bounding box center [377, 221] width 205 height 11
click at [308, 222] on span "Linguistic evolution is divided into three different emphasis" at bounding box center [358, 221] width 167 height 11
click at [307, 193] on div "B It is likely a mixture of both biological and learned behaviors that allow hu…" at bounding box center [417, 184] width 343 height 29
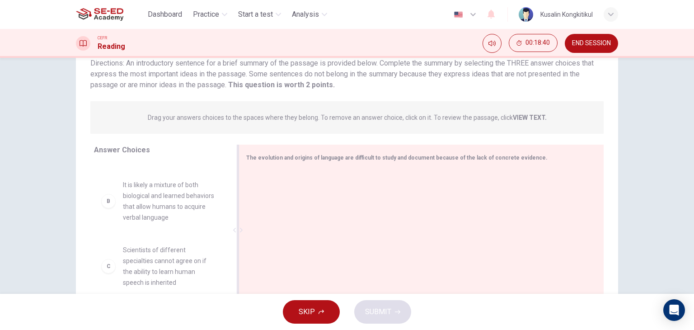
scroll to position [45, 0]
drag, startPoint x: 342, startPoint y: 230, endPoint x: 401, endPoint y: 237, distance: 60.1
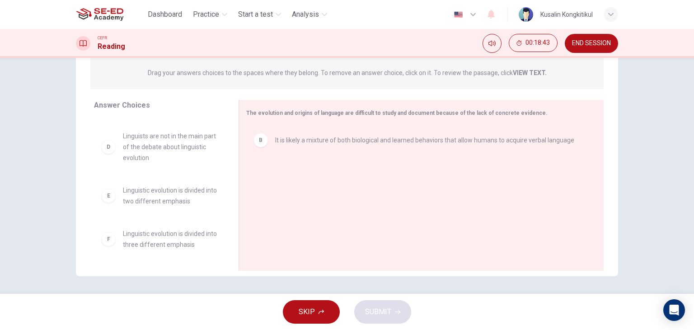
scroll to position [114, 0]
drag, startPoint x: 159, startPoint y: 187, endPoint x: 345, endPoint y: 207, distance: 187.3
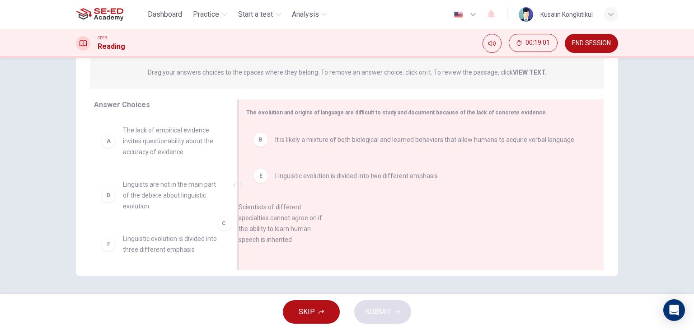
drag, startPoint x: 128, startPoint y: 200, endPoint x: 301, endPoint y: 222, distance: 173.7
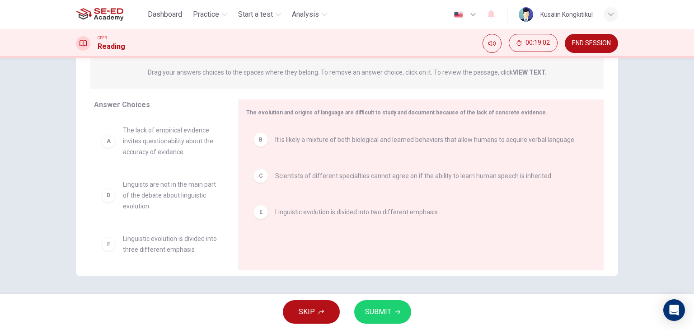
click at [395, 310] on icon "button" at bounding box center [397, 311] width 5 height 5
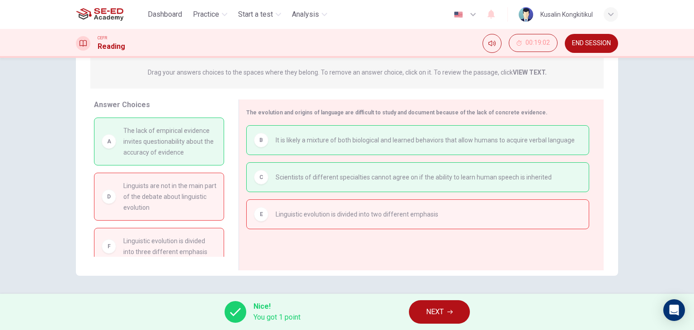
click at [436, 310] on span "NEXT" at bounding box center [435, 312] width 18 height 13
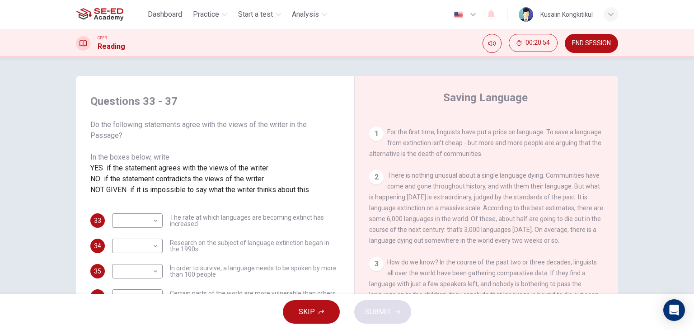
scroll to position [181, 0]
drag, startPoint x: 376, startPoint y: 208, endPoint x: 557, endPoint y: 204, distance: 180.9
click at [557, 204] on div "2 There is nothing unusual about a single language dying. Communities have come…" at bounding box center [486, 207] width 235 height 76
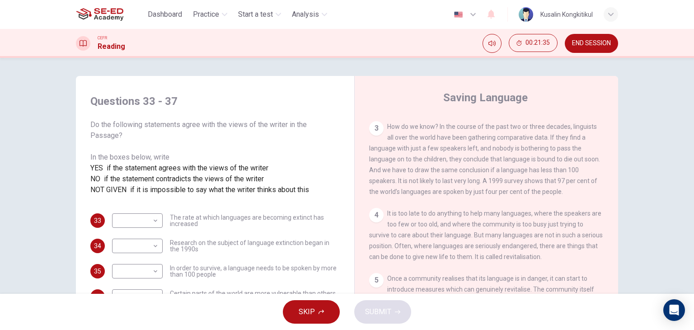
scroll to position [316, 0]
click at [306, 302] on button "SKIP" at bounding box center [311, 312] width 57 height 24
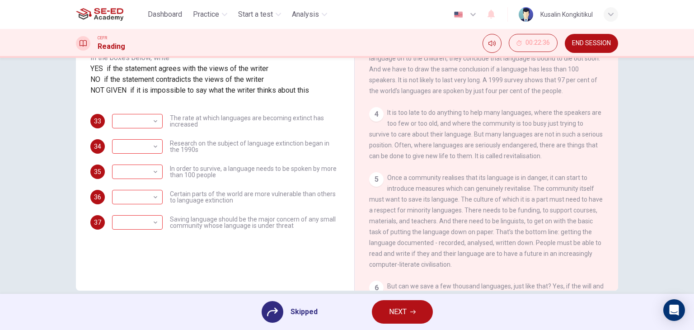
scroll to position [114, 0]
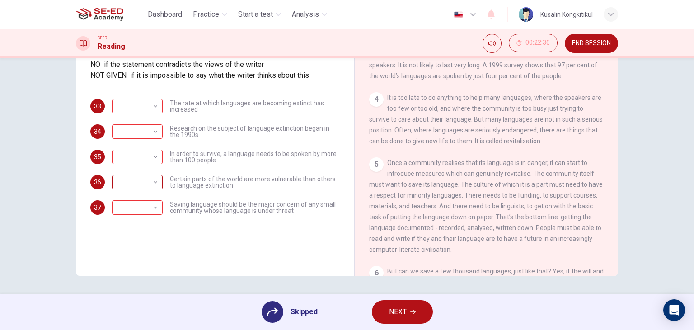
click at [124, 195] on div "​" at bounding box center [135, 183] width 47 height 26
click at [126, 195] on div "​" at bounding box center [135, 183] width 47 height 26
drag, startPoint x: 128, startPoint y: 224, endPoint x: 336, endPoint y: 268, distance: 212.2
click at [138, 195] on div "​" at bounding box center [135, 183] width 47 height 26
click at [406, 309] on span "NEXT" at bounding box center [398, 312] width 18 height 13
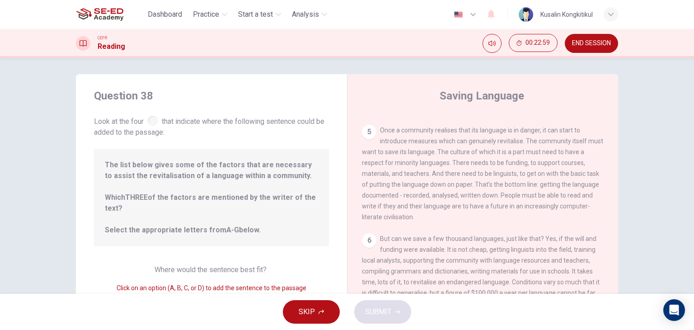
scroll to position [0, 0]
drag, startPoint x: 99, startPoint y: 171, endPoint x: 328, endPoint y: 164, distance: 228.9
click at [328, 164] on div "Question 38 Look at the four that indicate where the following sentence could b…" at bounding box center [211, 233] width 271 height 314
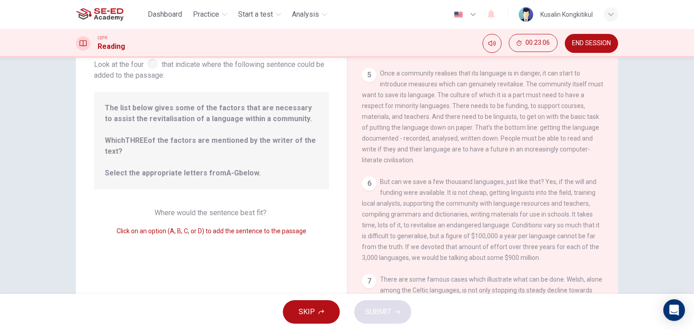
scroll to position [90, 0]
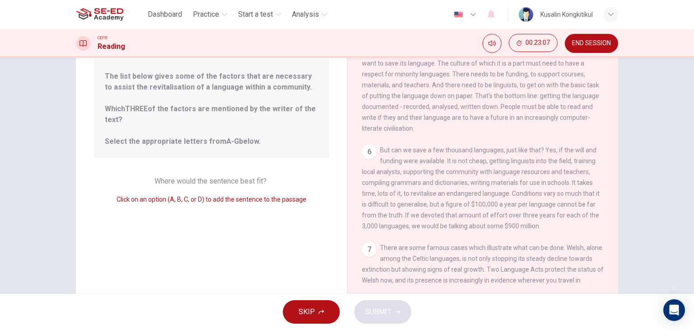
click at [180, 201] on span "Click on an option (A, B, C, or D) to add the sentence to the passage" at bounding box center [212, 199] width 190 height 7
drag, startPoint x: 180, startPoint y: 201, endPoint x: 192, endPoint y: 185, distance: 19.7
click at [182, 196] on span "Click on an option (A, B, C, or D) to add the sentence to the passage" at bounding box center [212, 199] width 190 height 7
click at [192, 185] on div "Where would the sentence best fit? Click on an option (A, B, C, or D) to add th…" at bounding box center [211, 190] width 235 height 29
drag, startPoint x: 188, startPoint y: 182, endPoint x: 288, endPoint y: 183, distance: 100.4
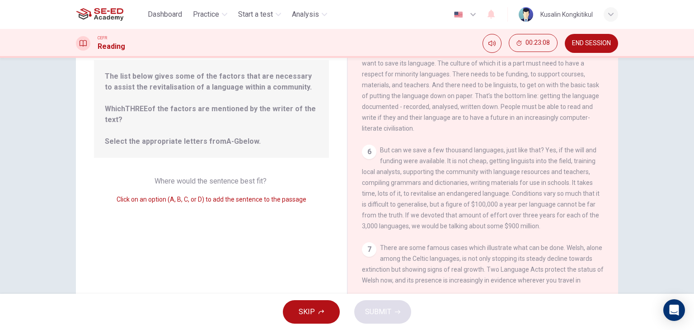
click at [288, 183] on div "Where would the sentence best fit? Click on an option (A, B, C, or D) to add th…" at bounding box center [211, 190] width 235 height 29
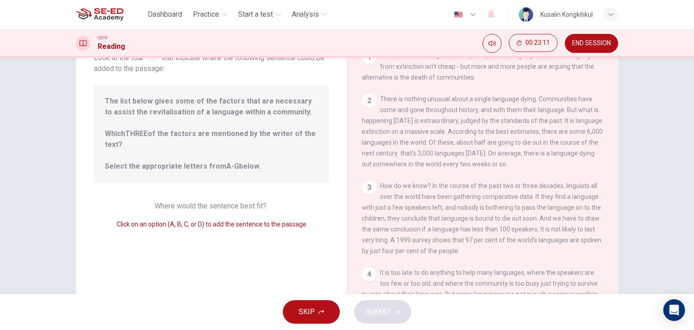
scroll to position [0, 0]
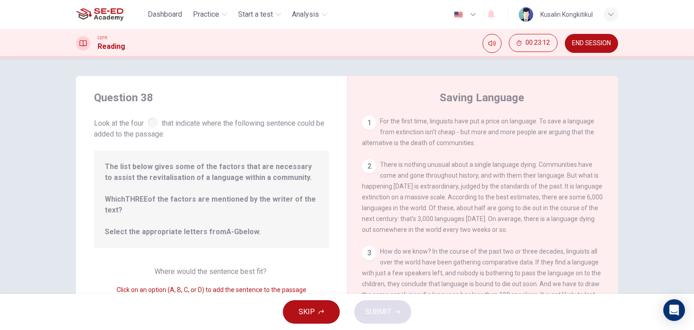
drag, startPoint x: 368, startPoint y: 123, endPoint x: 369, endPoint y: 151, distance: 28.0
click at [368, 123] on div "1" at bounding box center [369, 123] width 14 height 14
click at [368, 171] on div "2" at bounding box center [369, 166] width 14 height 14
drag, startPoint x: 368, startPoint y: 171, endPoint x: 377, endPoint y: 256, distance: 85.4
click at [368, 174] on div "2" at bounding box center [369, 166] width 14 height 14
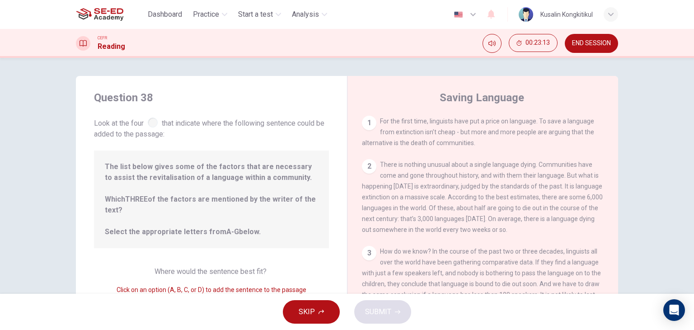
click at [381, 317] on div "SKIP SUBMIT" at bounding box center [347, 312] width 694 height 36
click at [380, 317] on div "SKIP SUBMIT" at bounding box center [347, 312] width 694 height 36
drag, startPoint x: 164, startPoint y: 146, endPoint x: 104, endPoint y: 116, distance: 66.5
click at [144, 134] on div "Question 38 Look at the four that indicate where the following sentence could b…" at bounding box center [211, 233] width 271 height 314
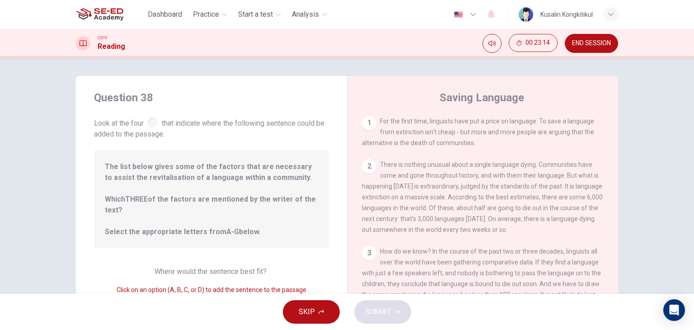
drag, startPoint x: 101, startPoint y: 111, endPoint x: 144, endPoint y: 144, distance: 54.5
click at [116, 116] on div "Question 38 Look at the four that indicate where the following sentence could b…" at bounding box center [211, 114] width 235 height 49
drag, startPoint x: 147, startPoint y: 147, endPoint x: 218, endPoint y: 171, distance: 74.6
click at [212, 168] on div "Question 38 Look at the four that indicate where the following sentence could b…" at bounding box center [211, 233] width 271 height 314
drag, startPoint x: 169, startPoint y: 195, endPoint x: 138, endPoint y: 198, distance: 30.4
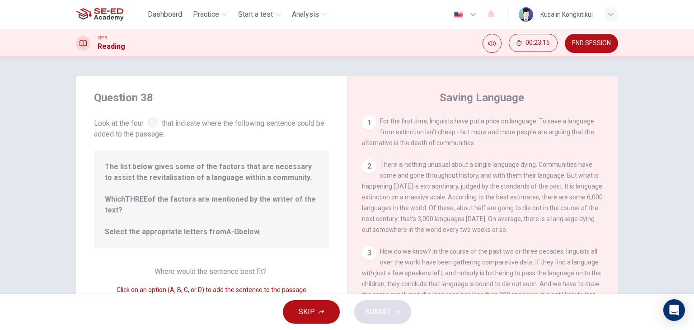
click at [159, 197] on span "The list below gives some of the factors that are necessary to assist the revit…" at bounding box center [211, 199] width 213 height 76
click at [208, 212] on span "The list below gives some of the factors that are necessary to assist the revit…" at bounding box center [211, 199] width 213 height 76
click at [195, 217] on span "The list below gives some of the factors that are necessary to assist the revit…" at bounding box center [211, 199] width 213 height 76
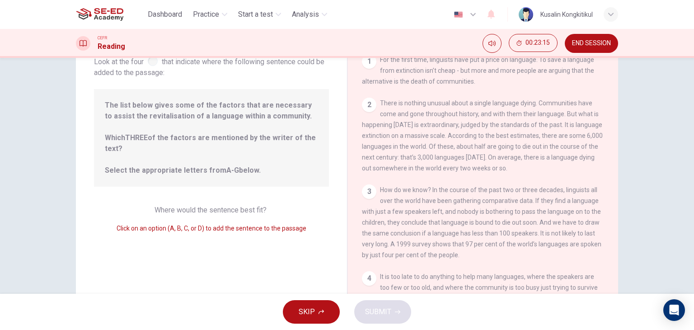
scroll to position [90, 0]
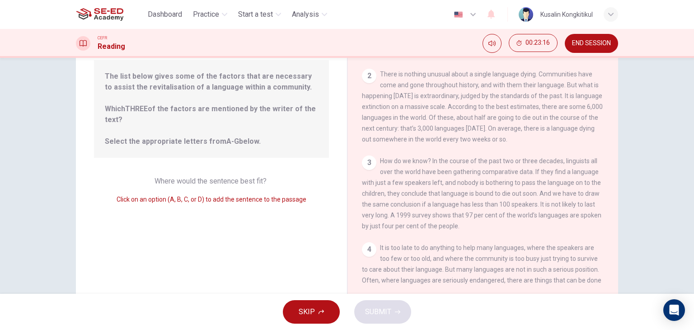
drag, startPoint x: 169, startPoint y: 200, endPoint x: 210, endPoint y: 204, distance: 40.8
click at [210, 204] on div "Click on an option (A, B, C, or D) to add the sentence to the passage" at bounding box center [211, 199] width 235 height 11
click at [368, 167] on div "3" at bounding box center [369, 163] width 14 height 14
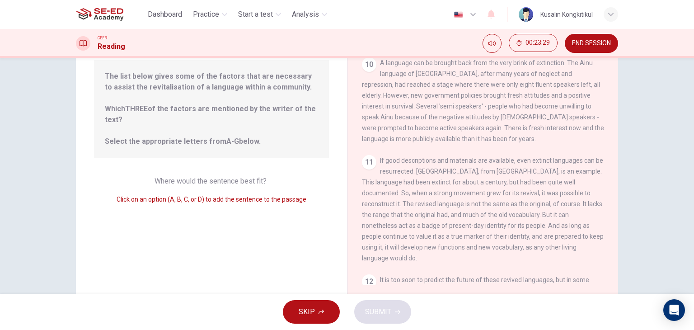
scroll to position [769, 0]
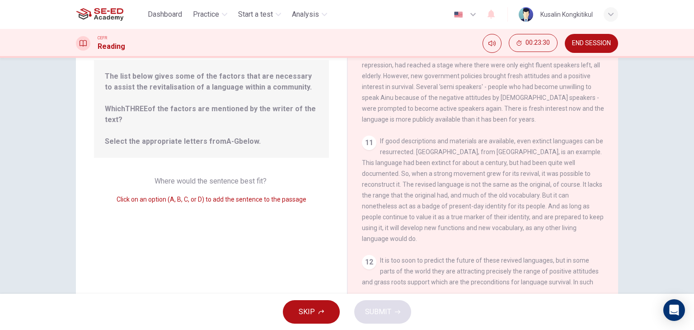
click at [394, 137] on span "If good descriptions and materials are available, even extinct languages can be…" at bounding box center [483, 189] width 242 height 105
drag, startPoint x: 398, startPoint y: 175, endPoint x: 401, endPoint y: 216, distance: 41.2
click at [400, 198] on div "11 If good descriptions and materials are available, even extinct languages can…" at bounding box center [483, 190] width 242 height 108
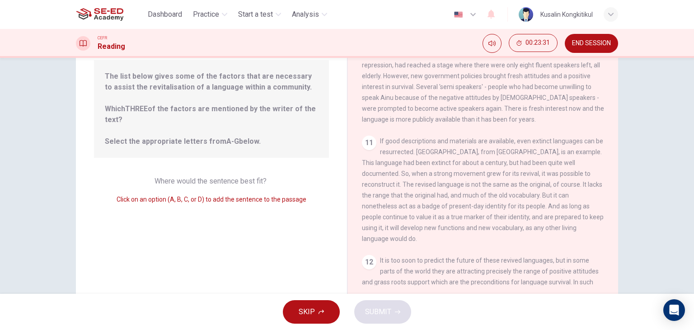
drag, startPoint x: 401, startPoint y: 216, endPoint x: 409, endPoint y: 216, distance: 8.6
click at [409, 216] on div "11 If good descriptions and materials are available, even extinct languages can…" at bounding box center [483, 190] width 242 height 108
drag, startPoint x: 411, startPoint y: 212, endPoint x: 495, endPoint y: 222, distance: 84.3
click at [495, 222] on span "If good descriptions and materials are available, even extinct languages can be…" at bounding box center [483, 189] width 242 height 105
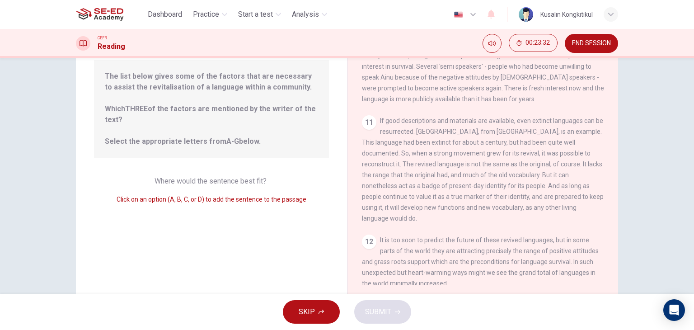
scroll to position [789, 0]
click at [368, 234] on div "12" at bounding box center [369, 241] width 14 height 14
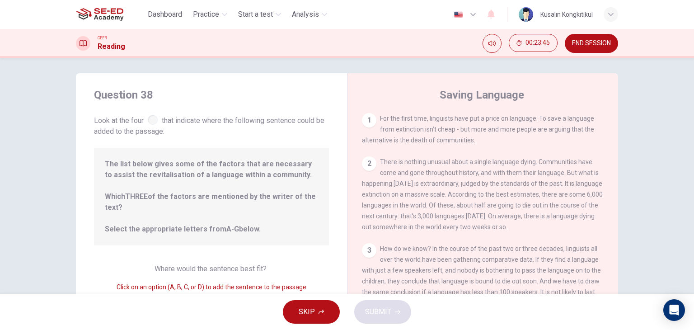
scroll to position [0, 0]
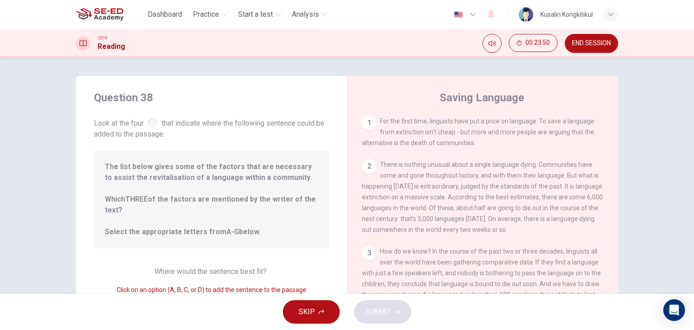
click at [148, 120] on div at bounding box center [153, 123] width 10 height 10
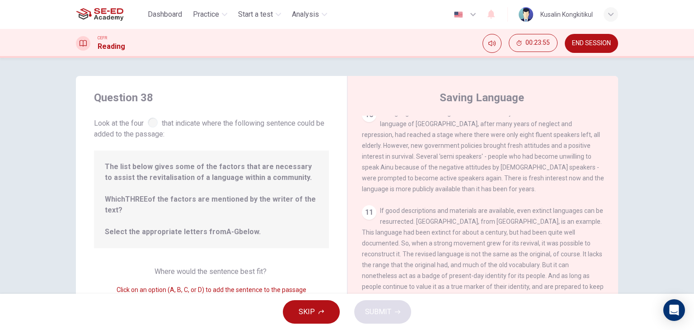
scroll to position [114, 0]
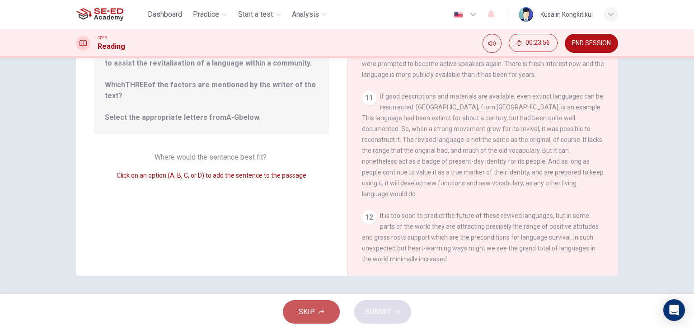
click at [329, 311] on button "SKIP" at bounding box center [311, 312] width 57 height 24
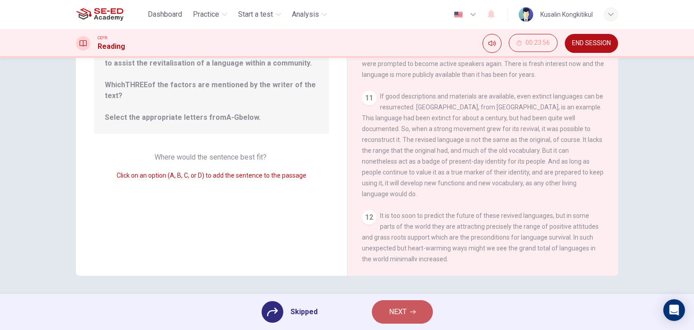
drag, startPoint x: 388, startPoint y: 311, endPoint x: 388, endPoint y: 317, distance: 5.4
click at [389, 314] on span "NEXT" at bounding box center [398, 312] width 18 height 13
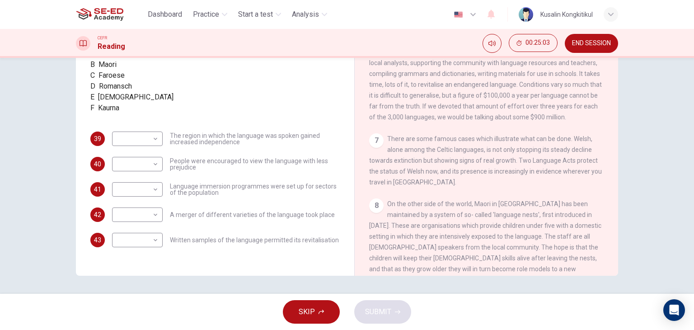
scroll to position [65, 0]
drag, startPoint x: 171, startPoint y: 247, endPoint x: 216, endPoint y: 247, distance: 44.8
click at [216, 243] on span "Written samples of the language permitted its revitalisation" at bounding box center [254, 240] width 169 height 6
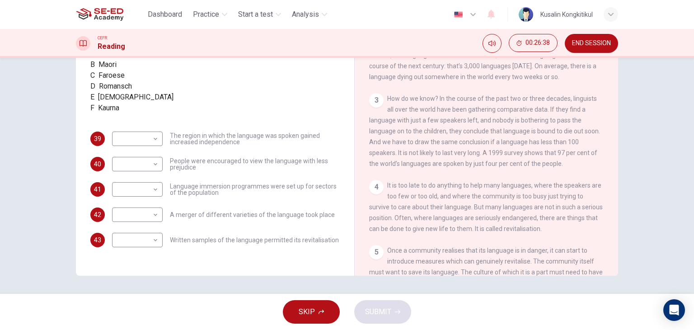
scroll to position [230, 0]
drag, startPoint x: 447, startPoint y: 235, endPoint x: 535, endPoint y: 233, distance: 88.2
click at [527, 231] on span "It is too late to do anything to help many languages, where the speakers are to…" at bounding box center [486, 205] width 234 height 51
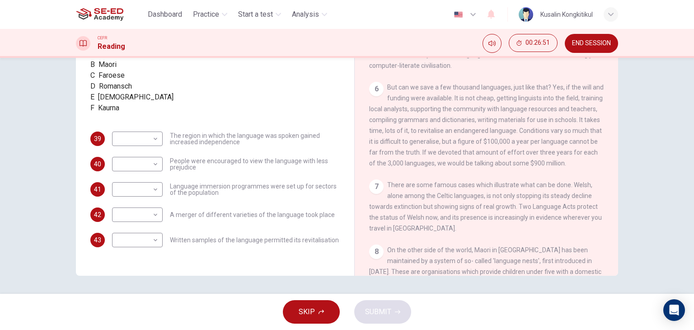
scroll to position [501, 0]
click at [379, 231] on span "There are some famous cases which illustrate what can be done. Welsh, alone amo…" at bounding box center [485, 205] width 233 height 51
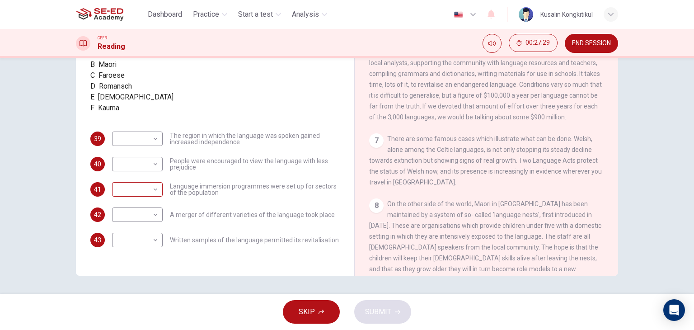
scroll to position [65, 0]
click at [141, 256] on body "This site uses cookies, as explained in our Privacy Policy . If you agree to th…" at bounding box center [347, 165] width 694 height 330
click at [138, 330] on li "A" at bounding box center [347, 335] width 694 height 11
type input "A"
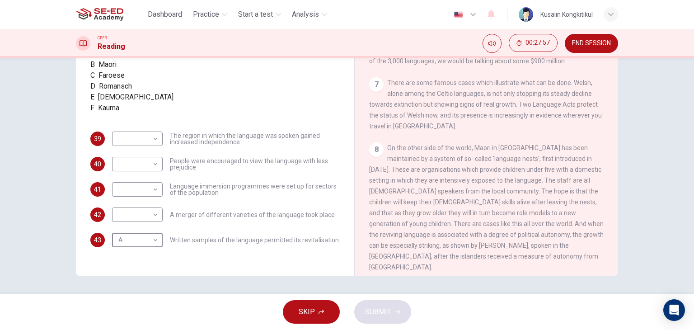
scroll to position [637, 0]
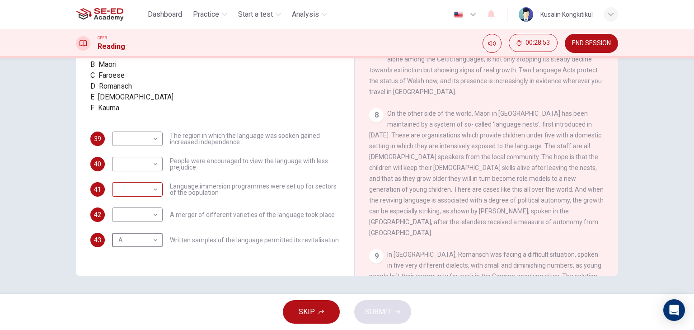
click at [136, 203] on body "This site uses cookies, as explained in our Privacy Policy . If you agree to th…" at bounding box center [347, 165] width 694 height 330
type input "B"
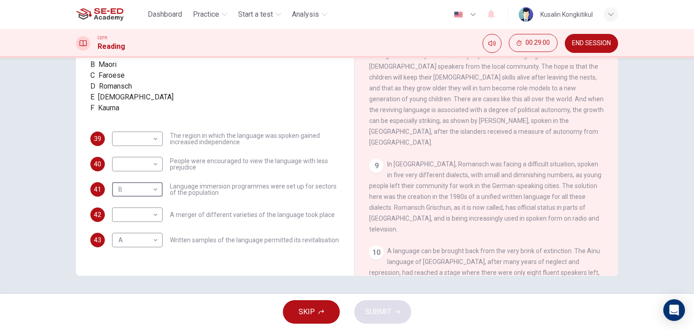
scroll to position [65, 0]
click at [141, 151] on body "This site uses cookies, as explained in our Privacy Policy . If you agree to th…" at bounding box center [347, 165] width 694 height 330
type input "D"
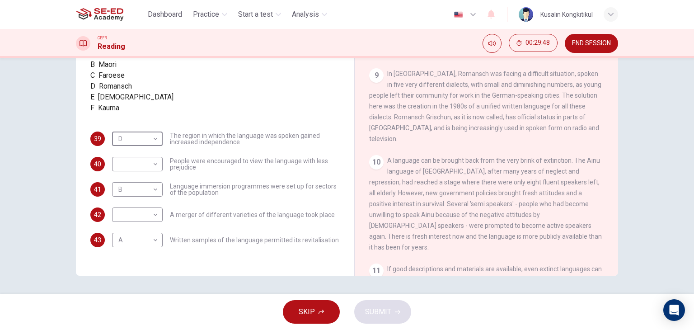
scroll to position [45, 0]
click at [132, 189] on body "This site uses cookies, as explained in our Privacy Policy . If you agree to th…" at bounding box center [347, 165] width 694 height 330
type input "E"
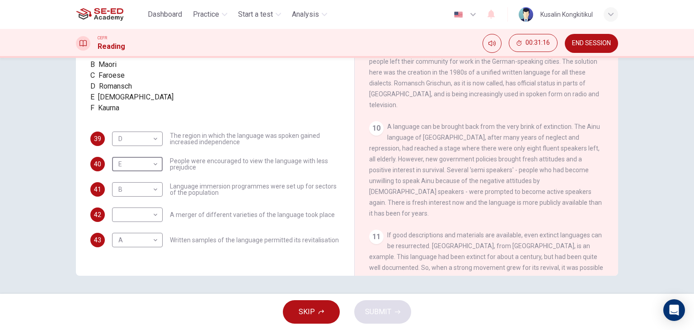
scroll to position [863, 0]
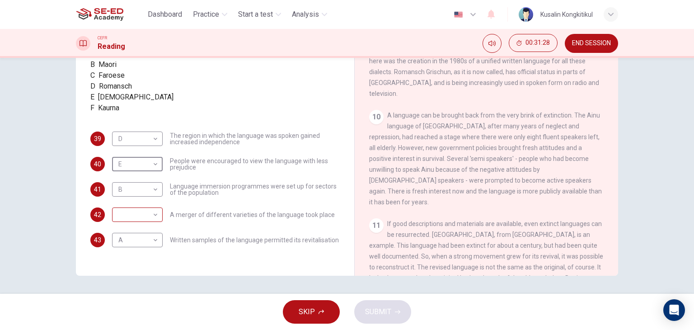
click at [155, 229] on body "This site uses cookies, as explained in our Privacy Policy . If you agree to th…" at bounding box center [347, 165] width 694 height 330
click at [329, 330] on div at bounding box center [347, 330] width 694 height 0
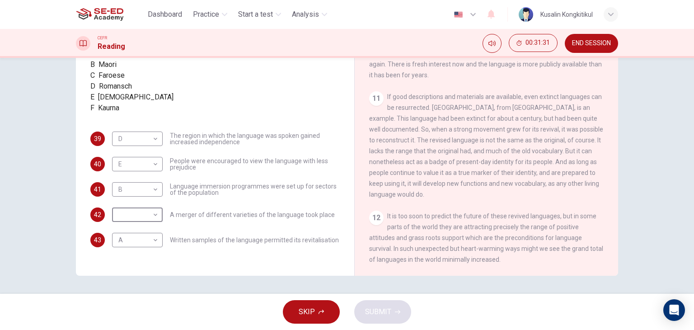
scroll to position [999, 0]
click at [143, 224] on body "This site uses cookies, as explained in our Privacy Policy . If you agree to th…" at bounding box center [347, 165] width 694 height 330
type input "F"
click at [390, 313] on span "SUBMIT" at bounding box center [378, 312] width 26 height 13
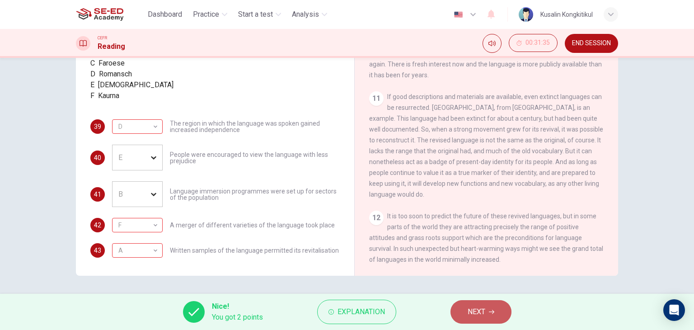
click at [472, 309] on span "NEXT" at bounding box center [477, 312] width 18 height 13
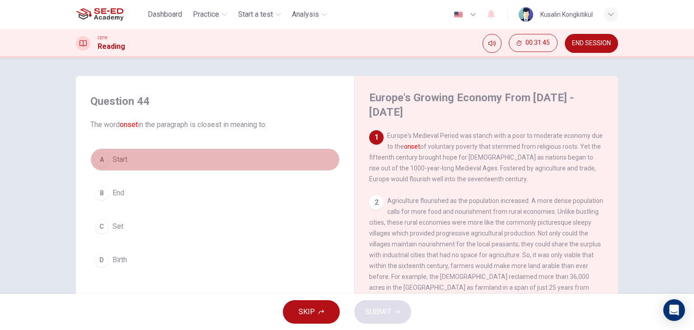
click at [119, 164] on span "Start" at bounding box center [120, 159] width 15 height 11
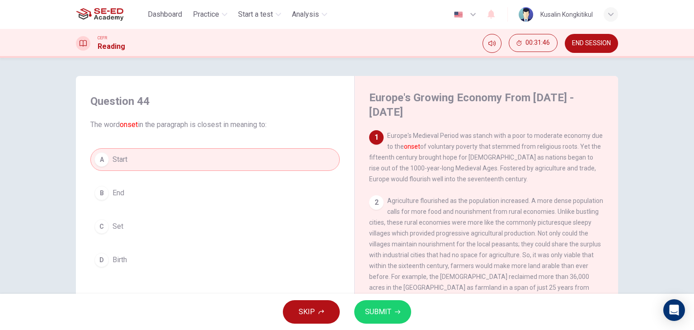
click at [371, 307] on span "SUBMIT" at bounding box center [378, 312] width 26 height 13
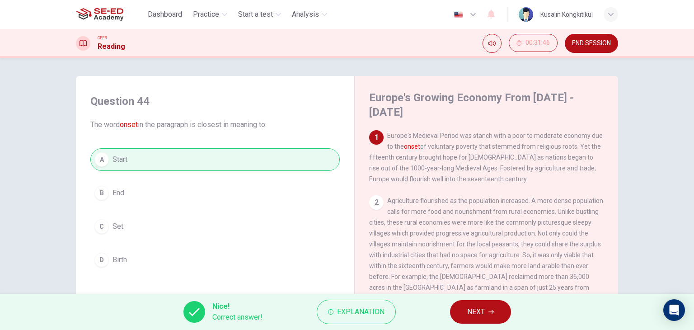
click at [470, 310] on span "NEXT" at bounding box center [476, 312] width 18 height 13
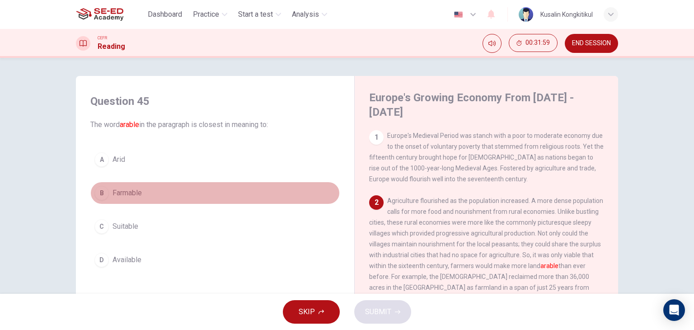
click at [152, 191] on button "B Farmable" at bounding box center [215, 193] width 250 height 23
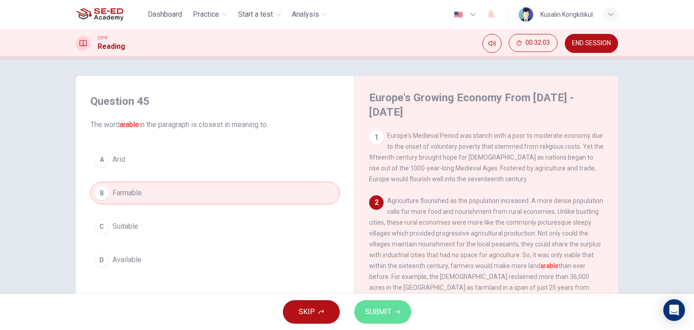
click at [392, 311] on button "SUBMIT" at bounding box center [382, 312] width 57 height 24
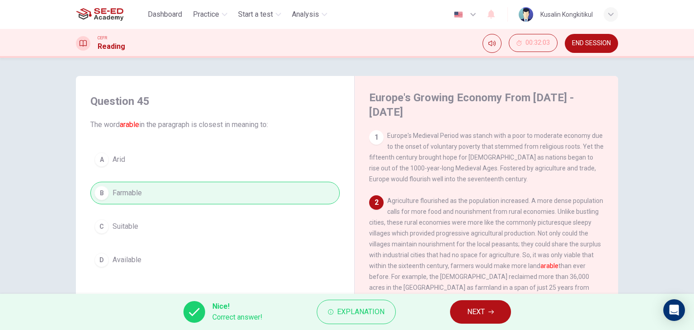
click at [490, 325] on div "Nice! Correct answer! Explanation NEXT" at bounding box center [347, 312] width 694 height 36
click at [488, 318] on button "NEXT" at bounding box center [480, 312] width 61 height 24
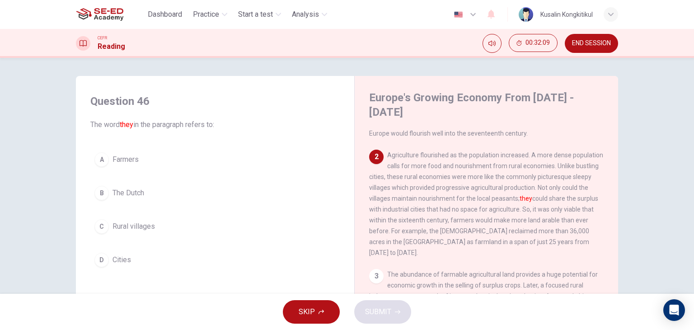
scroll to position [45, 0]
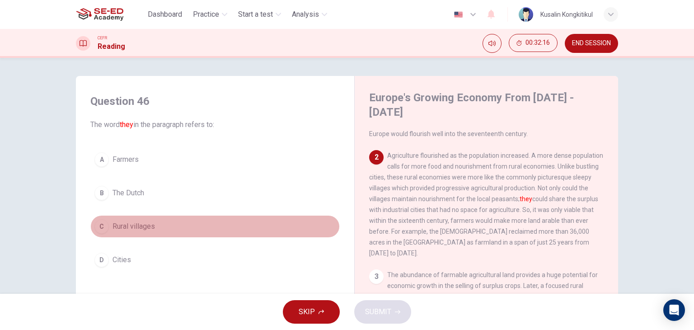
drag, startPoint x: 124, startPoint y: 225, endPoint x: 315, endPoint y: 264, distance: 194.3
click at [125, 225] on span "Rural villages" at bounding box center [134, 226] width 42 height 11
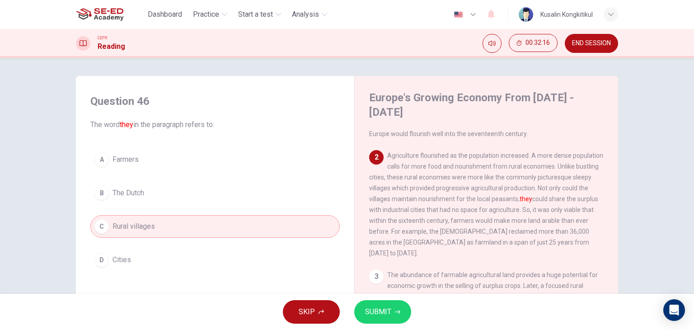
click at [401, 318] on button "SUBMIT" at bounding box center [382, 312] width 57 height 24
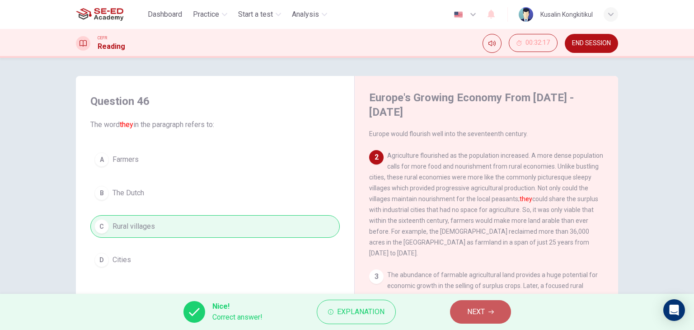
click at [481, 314] on span "NEXT" at bounding box center [476, 312] width 18 height 13
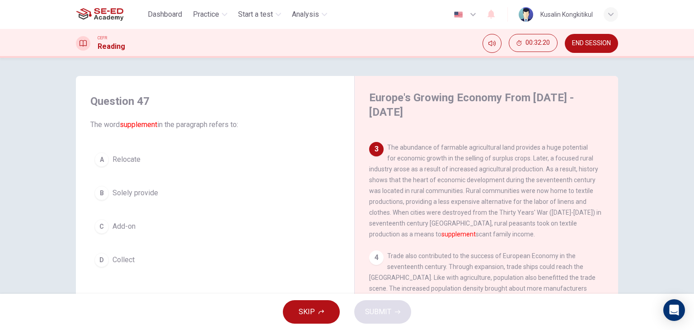
scroll to position [181, 0]
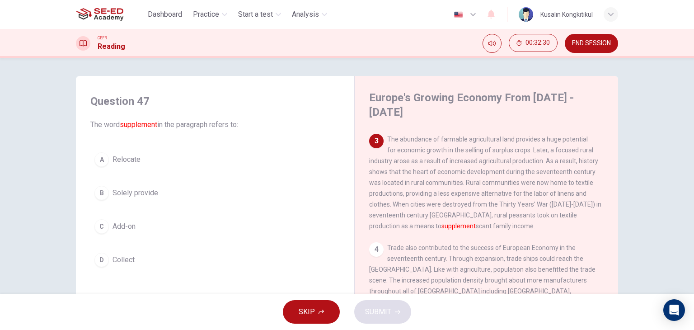
click at [132, 230] on span "Add-on" at bounding box center [124, 226] width 23 height 11
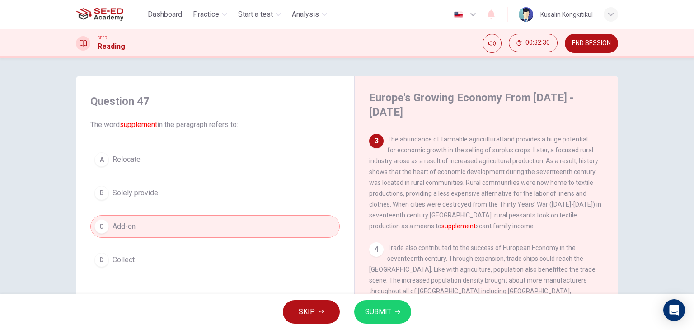
click at [391, 310] on button "SUBMIT" at bounding box center [382, 312] width 57 height 24
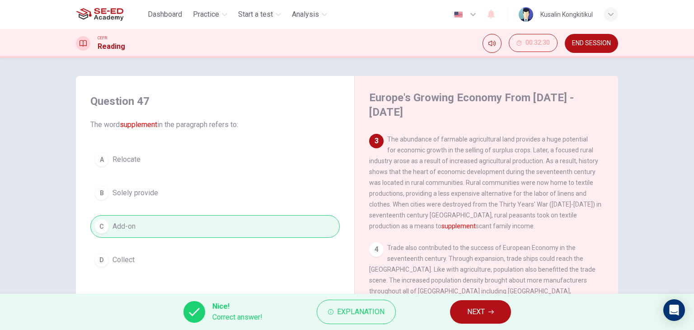
click at [454, 307] on button "NEXT" at bounding box center [480, 312] width 61 height 24
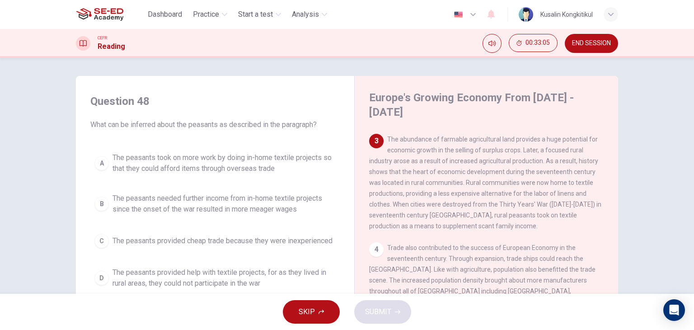
drag, startPoint x: 396, startPoint y: 121, endPoint x: 524, endPoint y: 130, distance: 127.4
click at [524, 136] on span "The abundance of farmable agricultural land provides a huge potential for econo…" at bounding box center [485, 183] width 232 height 94
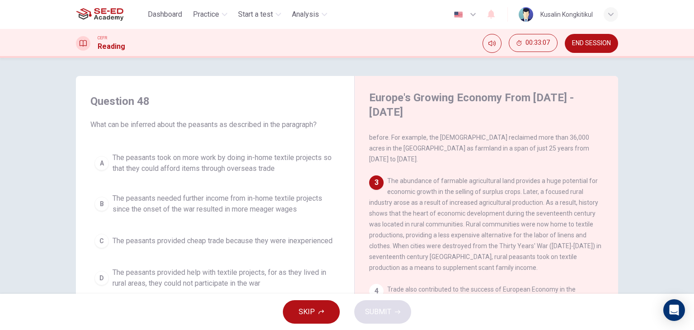
scroll to position [136, 0]
click at [249, 158] on span "The peasants took on more work by doing in-home textile projects so that they c…" at bounding box center [224, 163] width 223 height 22
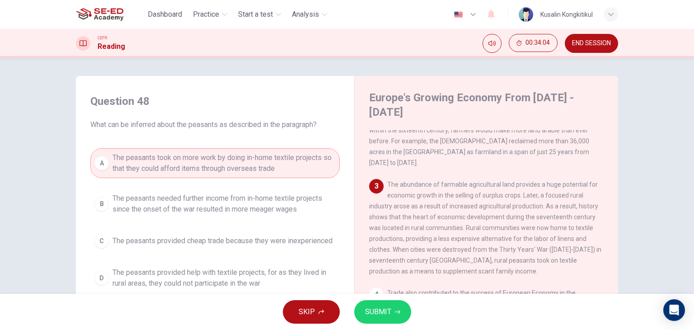
drag, startPoint x: 380, startPoint y: 299, endPoint x: 389, endPoint y: 306, distance: 11.2
click at [387, 304] on div "SKIP SUBMIT" at bounding box center [347, 312] width 694 height 36
click at [392, 311] on button "SUBMIT" at bounding box center [382, 312] width 57 height 24
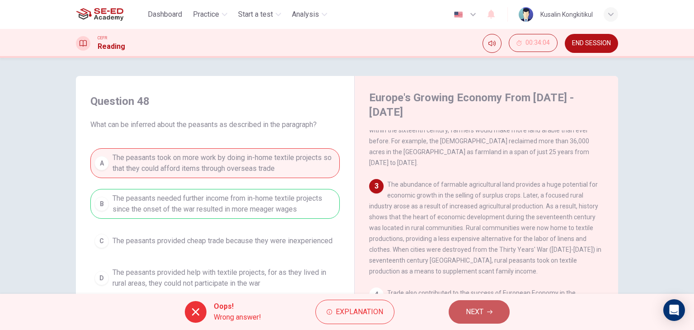
click at [474, 319] on button "NEXT" at bounding box center [479, 312] width 61 height 24
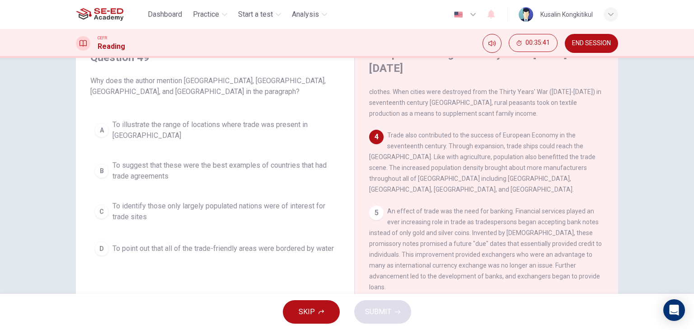
scroll to position [45, 0]
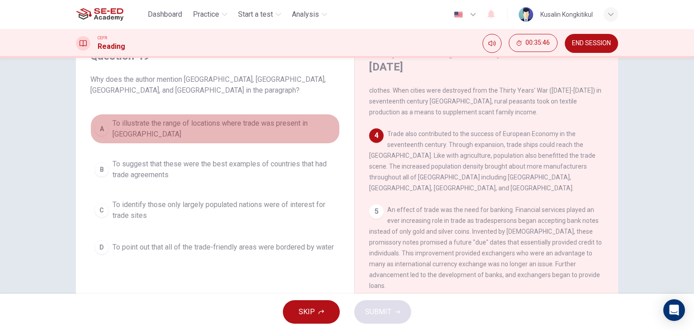
click at [250, 123] on span "To illustrate the range of locations where trade was present in [GEOGRAPHIC_DAT…" at bounding box center [224, 129] width 223 height 22
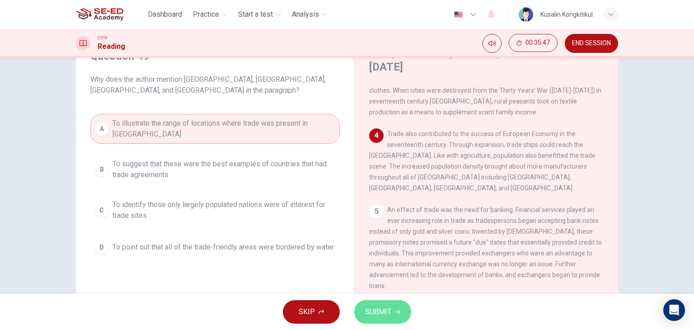
click at [398, 309] on icon "button" at bounding box center [397, 311] width 5 height 5
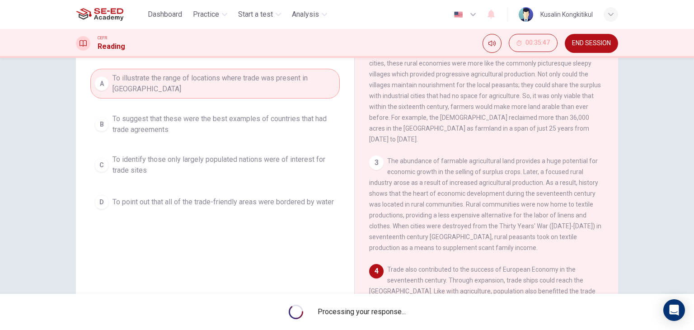
scroll to position [250, 0]
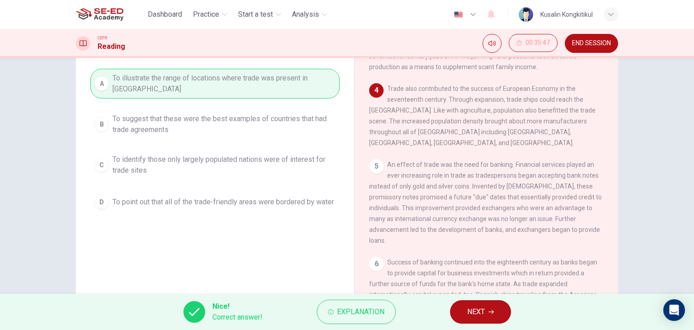
click at [458, 311] on button "NEXT" at bounding box center [480, 312] width 61 height 24
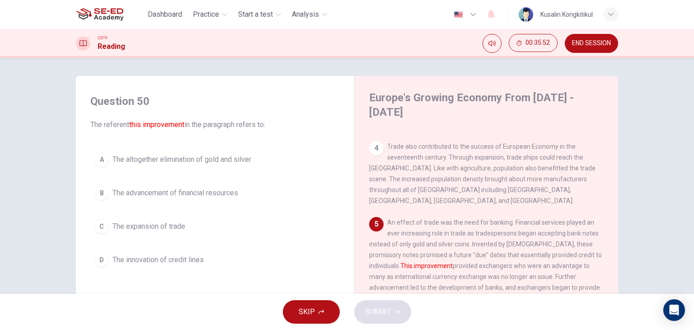
scroll to position [295, 0]
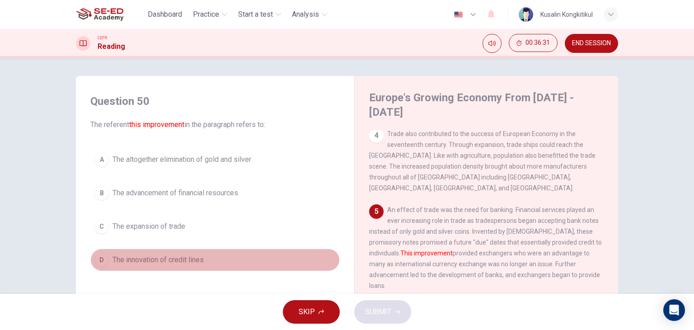
drag, startPoint x: 160, startPoint y: 250, endPoint x: 149, endPoint y: 229, distance: 23.9
click at [158, 250] on button "D The innovation of credit lines" at bounding box center [215, 260] width 250 height 23
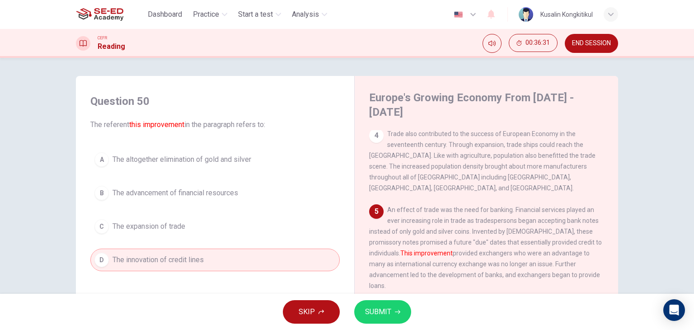
click at [149, 229] on span "The expansion of trade" at bounding box center [149, 226] width 73 height 11
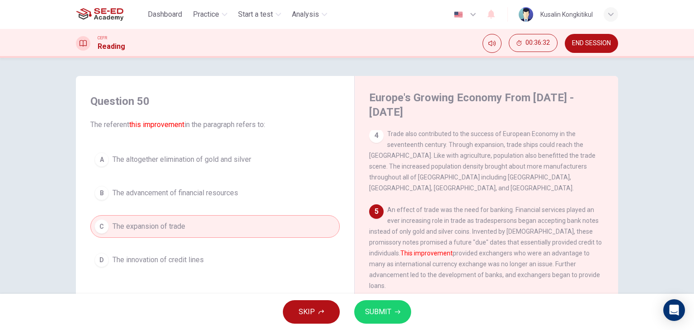
click at [387, 313] on span "SUBMIT" at bounding box center [378, 312] width 26 height 13
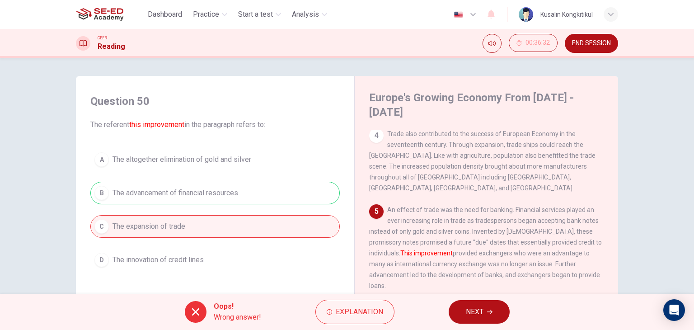
drag, startPoint x: 477, startPoint y: 305, endPoint x: 485, endPoint y: 326, distance: 22.6
click at [479, 311] on span "NEXT" at bounding box center [475, 312] width 18 height 13
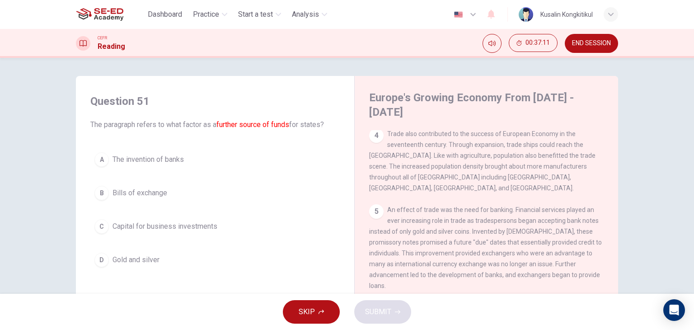
drag, startPoint x: 595, startPoint y: 44, endPoint x: 396, endPoint y: 58, distance: 199.9
click at [595, 44] on span "END SESSION" at bounding box center [591, 43] width 39 height 7
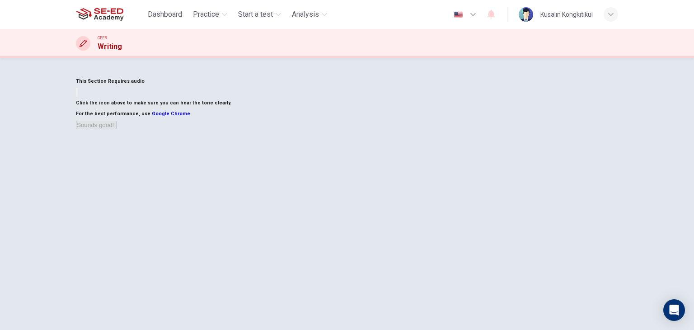
click at [78, 97] on button "button" at bounding box center [77, 92] width 2 height 9
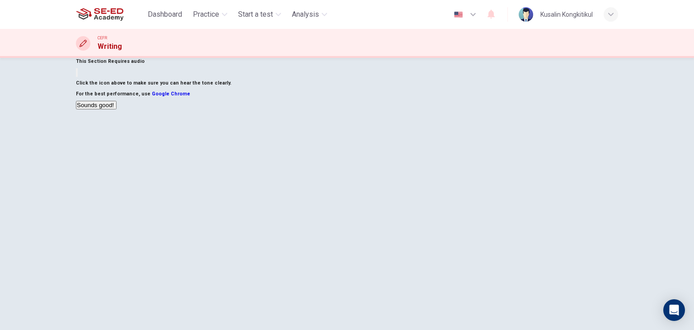
scroll to position [45, 0]
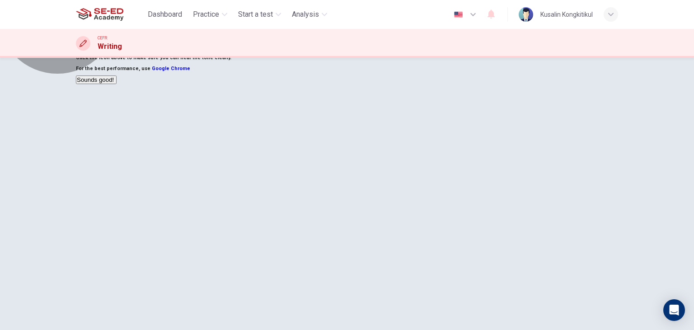
click at [117, 84] on button "Sounds good!" at bounding box center [96, 79] width 41 height 9
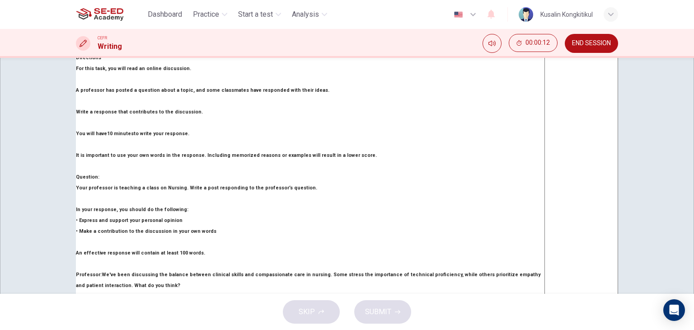
scroll to position [0, 0]
click at [545, 160] on textarea at bounding box center [582, 193] width 74 height 302
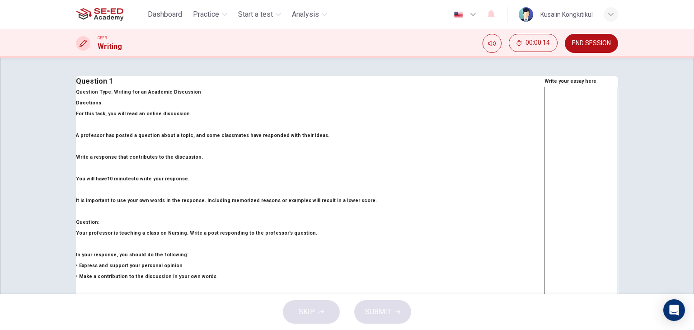
type textarea "h"
type textarea "x"
type textarea "he"
type textarea "x"
type textarea "hel"
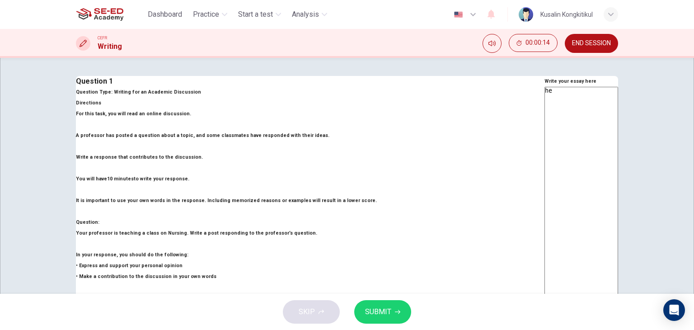
type textarea "x"
type textarea "hell"
type textarea "x"
type textarea "hello"
type textarea "x"
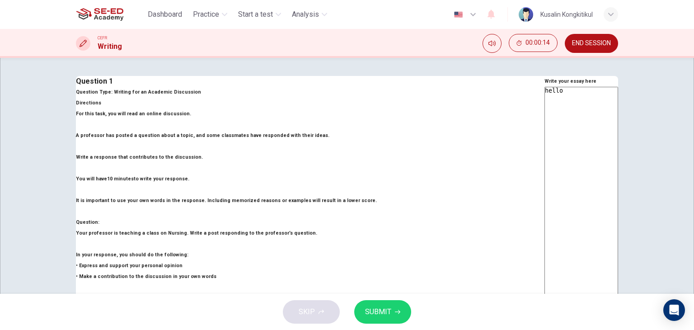
type textarea "hello"
type textarea "x"
type textarea "hello i"
type textarea "x"
type textarea "hello i"
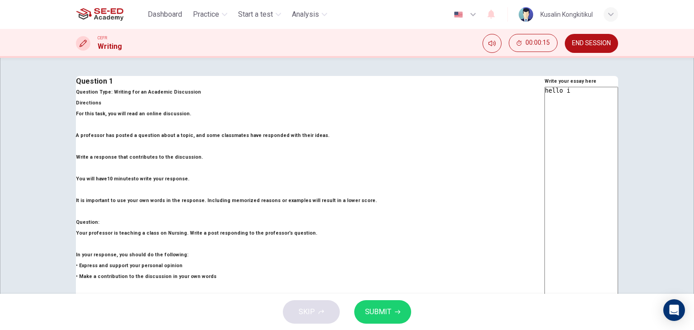
type textarea "x"
type textarea "hello i t"
type textarea "x"
type textarea "hello i th"
type textarea "x"
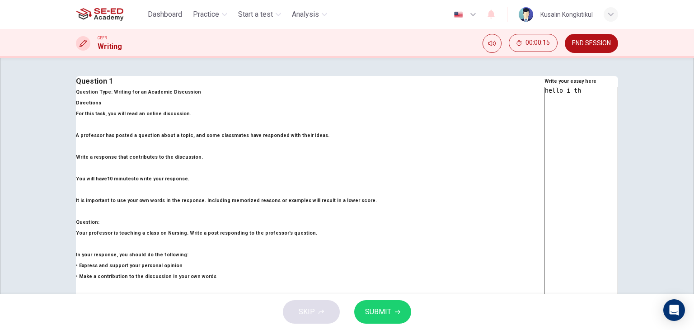
type textarea "hello i thi"
type textarea "x"
type textarea "hello i thin"
type textarea "x"
type textarea "hello i think"
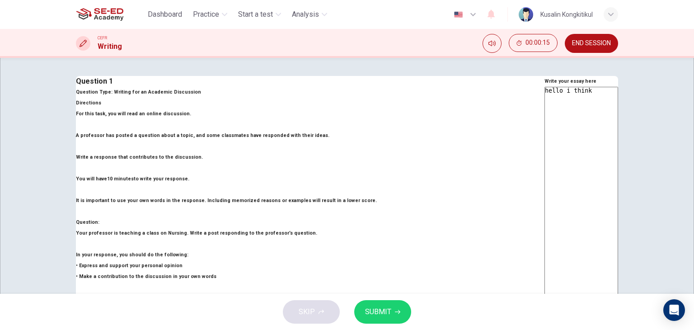
type textarea "x"
type textarea "hello i think"
type textarea "x"
type textarea "hello i think t"
type textarea "x"
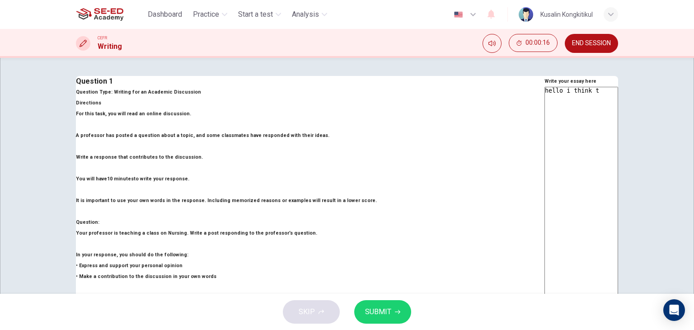
type textarea "hello i think th"
type textarea "x"
type textarea "hello i think tha"
type textarea "x"
type textarea "hello i think that"
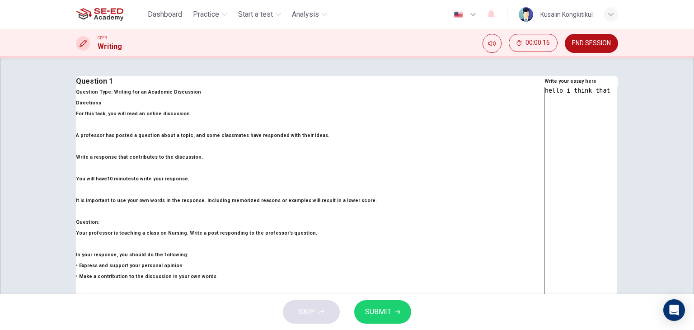
type textarea "x"
type textarea "hello i think that"
type textarea "x"
type textarea "hello i think that y"
type textarea "x"
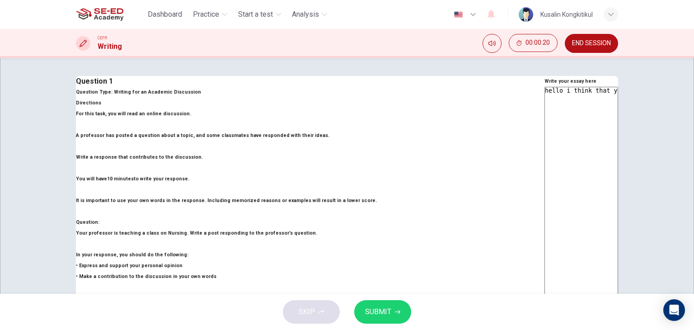
type textarea "hello i think that yo"
type textarea "x"
type textarea "hello i think that you"
type textarea "x"
type textarea "hello i think that you"
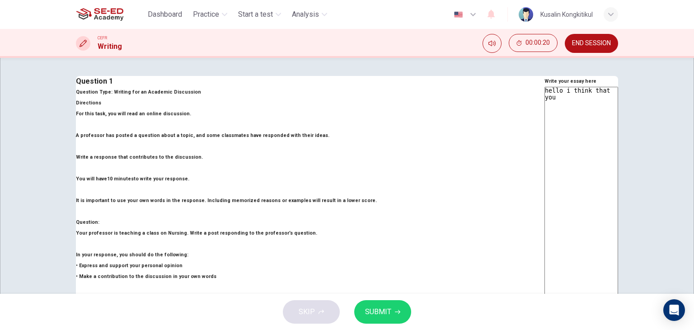
type textarea "x"
type textarea "hello i think that you n"
type textarea "x"
type textarea "hello i think that you ne"
type textarea "x"
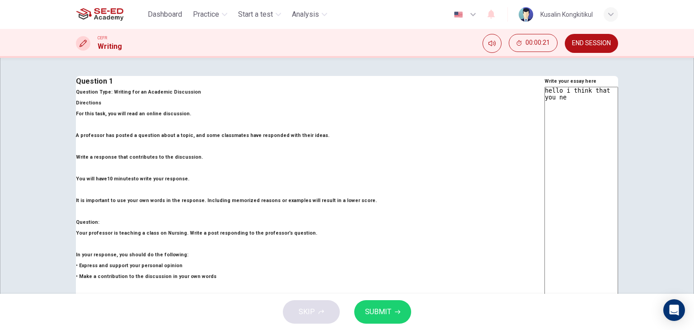
type textarea "hello i think that you ned"
type textarea "x"
type textarea "hello i think that you ne"
type textarea "x"
type textarea "hello i think that you nee"
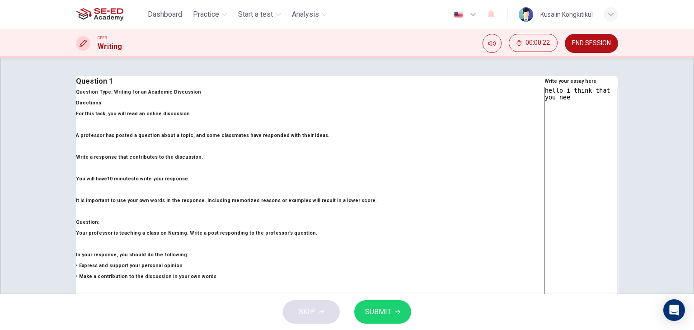
type textarea "x"
type textarea "hello i think that you need"
type textarea "x"
type textarea "hello i think that you need"
type textarea "x"
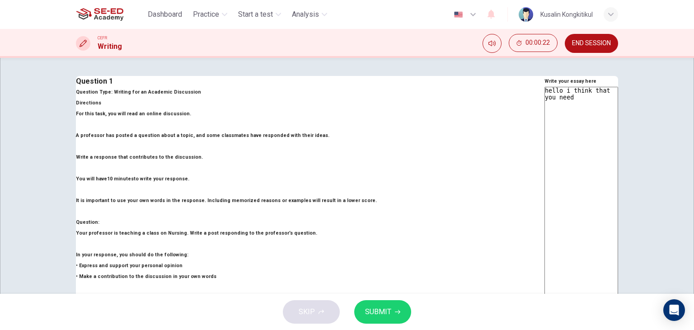
type textarea "hello i think that you need b"
type textarea "x"
type textarea "hello i think that you need bo"
type textarea "x"
type textarea "hello i think that you need bot"
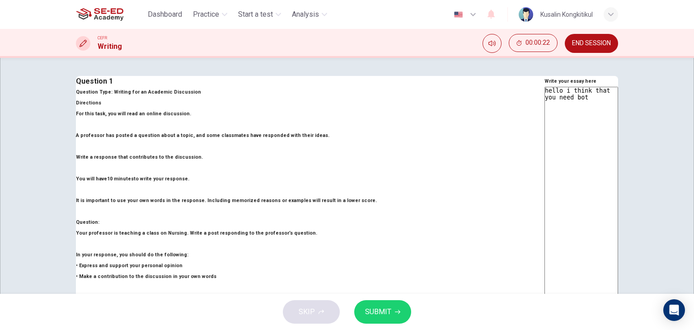
type textarea "x"
type textarea "hello i think that you need both"
type textarea "x"
type textarea "hello i think that you need both"
type textarea "x"
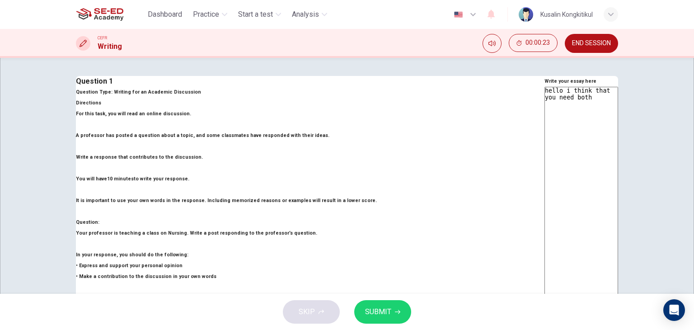
type textarea "hello i think that you need both o"
type textarea "x"
type textarea "hello i think that you need both od"
type textarea "x"
type textarea "hello i think that you need both od"
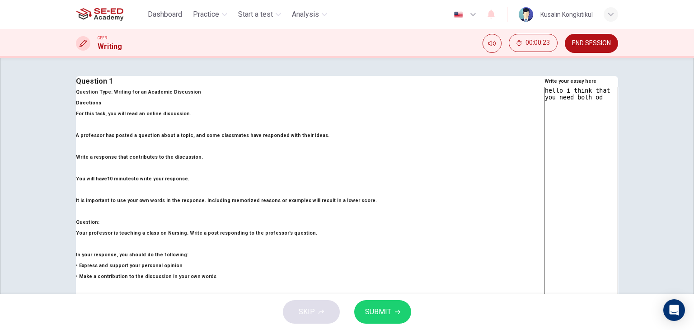
type textarea "x"
type textarea "hello i think that you need both od"
type textarea "x"
type textarea "hello i think that you need both o"
type textarea "x"
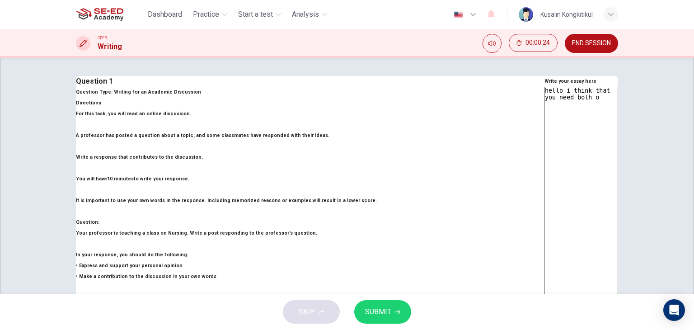
type textarea "hello i think that you need both of"
type textarea "x"
type textarea "hello i think that you need both of"
type textarea "x"
type textarea "hello i think that you need both of t"
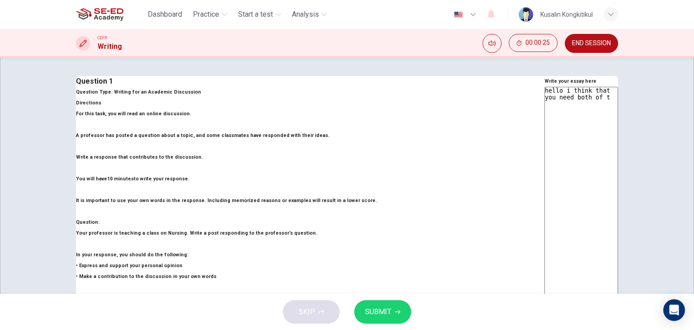
type textarea "x"
type textarea "hello i think that you need both of th"
type textarea "x"
type textarea "hello i think that you need both of the"
type textarea "x"
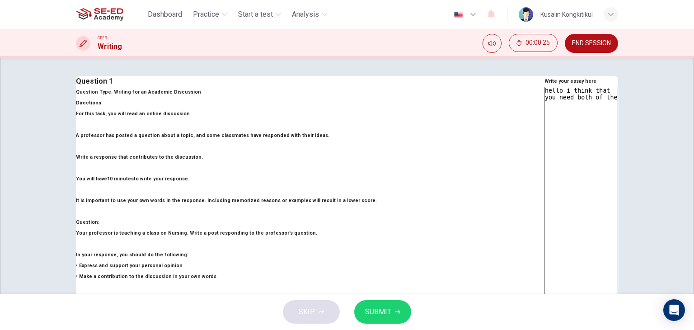
type textarea "hello i think that you need both of them"
type textarea "x"
type textarea "hello i think that you need both of them"
type textarea "x"
type textarea "hello i think that you need both of them b"
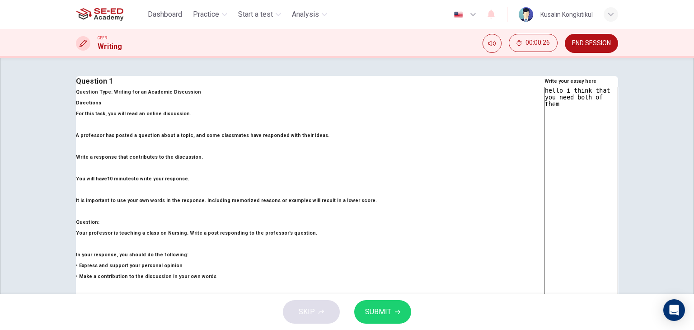
type textarea "x"
type textarea "hello i think that you need both of them be"
type textarea "x"
type textarea "hello i think that you need both of them bec"
type textarea "x"
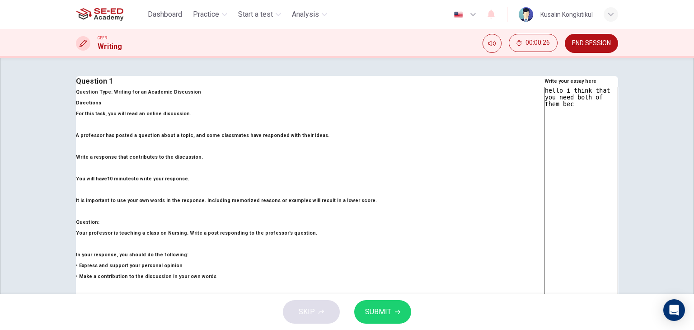
type textarea "hello i think that you need both of them beca"
type textarea "x"
type textarea "hello i think that you need both of them becau"
type textarea "x"
type textarea "hello i think that you need both of them becaus"
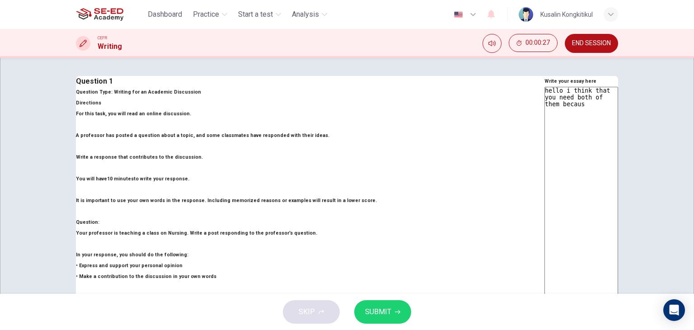
type textarea "x"
type textarea "hello i think that you need both of them because"
type textarea "x"
type textarea "hello i think that you need both of them because"
type textarea "x"
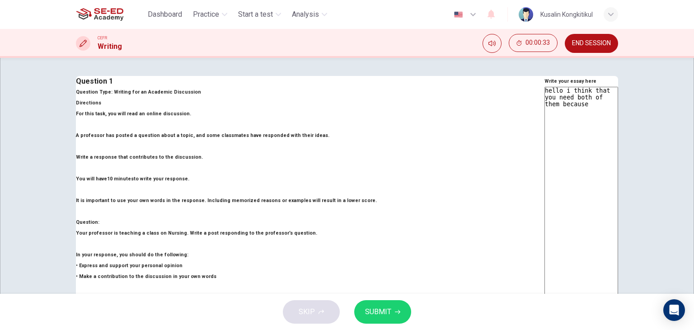
type textarea "hello i think that you need both of them because i"
type textarea "x"
type textarea "hello i think that you need both of them because if"
type textarea "x"
type textarea "hello i think that you need both of them because if"
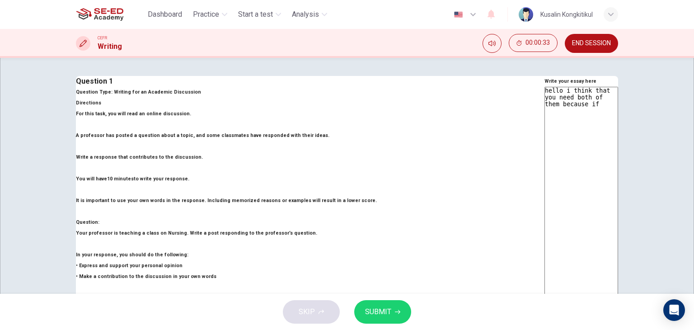
type textarea "x"
type textarea "hello i think that you need both of them because if"
type textarea "x"
type textarea "hello i think that you need both of them because i"
type textarea "x"
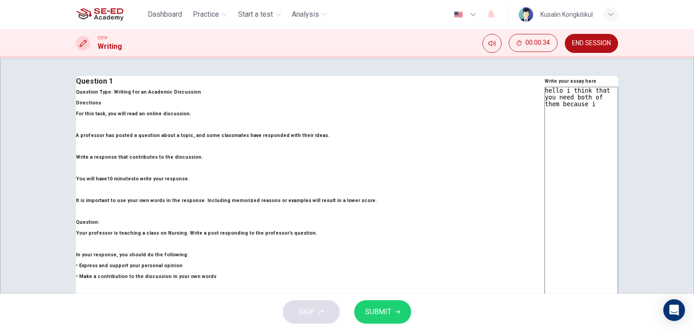
type textarea "hello i think that you need both of them because"
type textarea "x"
type textarea "hello i think that you need both of them because"
type textarea "x"
type textarea "hello i think that you need both of them becausey"
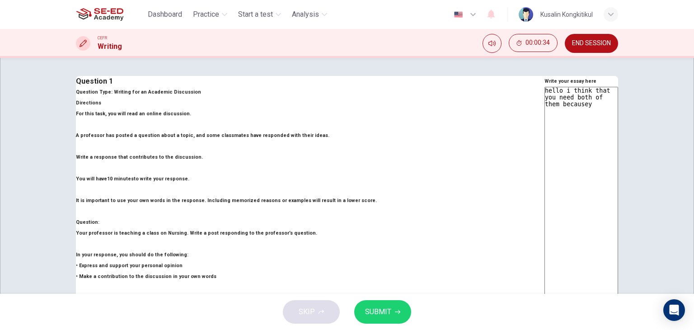
type textarea "x"
type textarea "hello i think that you need both of them becauseyo"
type textarea "x"
type textarea "hello i think that you need both of them becauseyou"
type textarea "x"
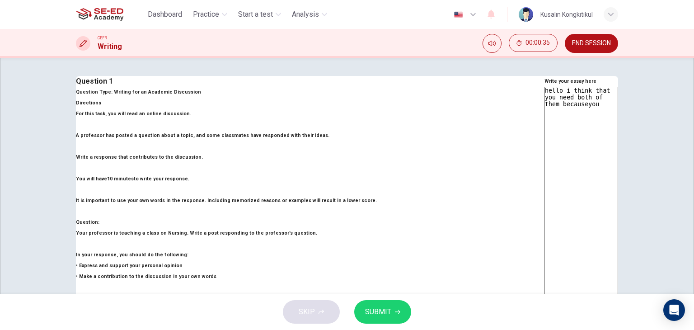
type textarea "hello i think that you need both of them becauseyou"
type textarea "x"
type textarea "hello i think that you need both of them becauseyou"
type textarea "x"
type textarea "hello i think that you need both of them becauseyo"
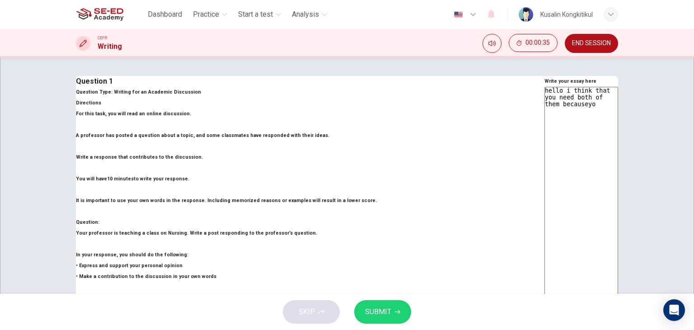
type textarea "x"
type textarea "hello i think that you need both of them becausey"
type textarea "x"
type textarea "hello i think that you need both of them because"
type textarea "x"
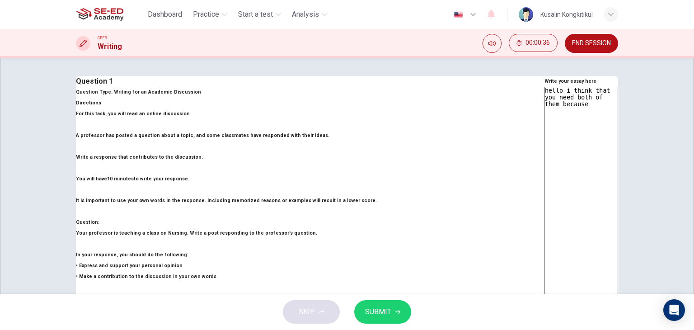
type textarea "hello i think that you need both of them because"
type textarea "x"
type textarea "hello i think that you need both of them because y"
type textarea "x"
type textarea "hello i think that you need both of them because yo"
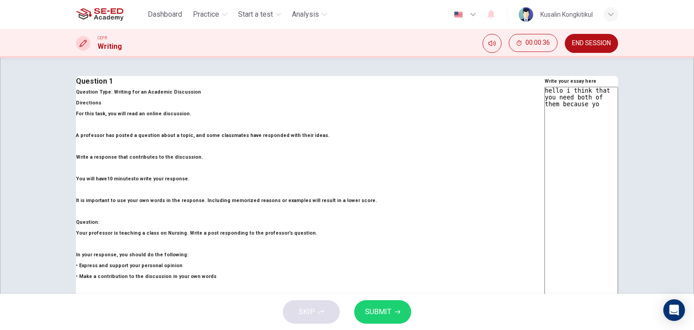
type textarea "x"
type textarea "hello i think that you need both of them because you"
type textarea "x"
type textarea "hello i think that you need both of them because you"
type textarea "x"
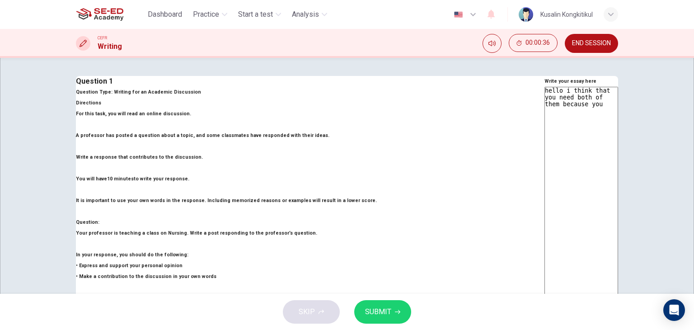
type textarea "hello i think that you need both of them because you n"
type textarea "x"
type textarea "hello i think that you need both of them because you ne"
type textarea "x"
type textarea "hello i think that you need both of them because you nee"
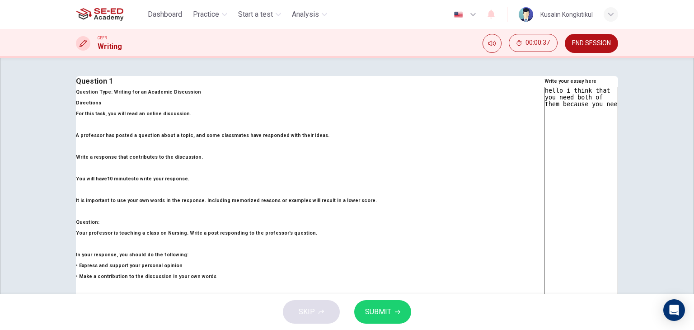
type textarea "x"
type textarea "hello i think that you need both of them because you need"
type textarea "x"
type textarea "hello i think that you need both of them because you need"
type textarea "x"
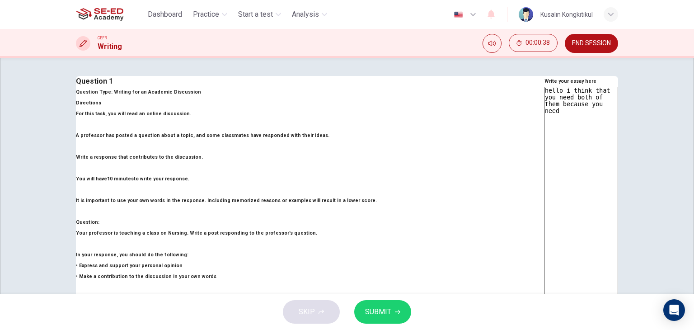
type textarea "hello i think that you need both of them because you need t"
type textarea "x"
type textarea "hello i think that you need both of them because you need te"
type textarea "x"
type textarea "hello i think that you need both of them because you need tec"
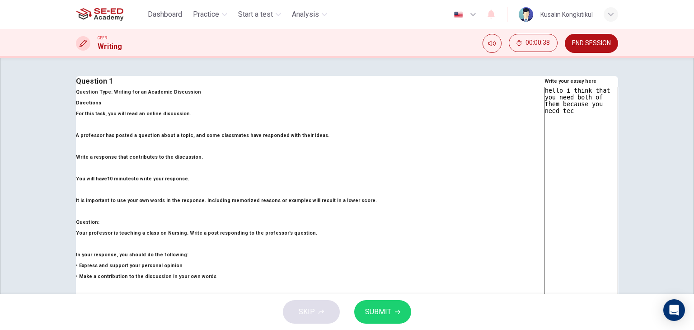
type textarea "x"
type textarea "hello i think that you need both of them because you need tech"
type textarea "x"
type textarea "hello i think that you need both of them because you need techn"
type textarea "x"
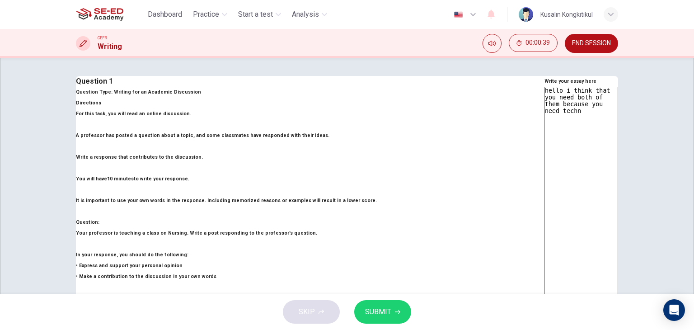
type textarea "hello i think that you need both of them because you need technb"
type textarea "x"
type textarea "hello i think that you need both of them because you need technbi"
type textarea "x"
type textarea "hello i think that you need both of them because you need technb"
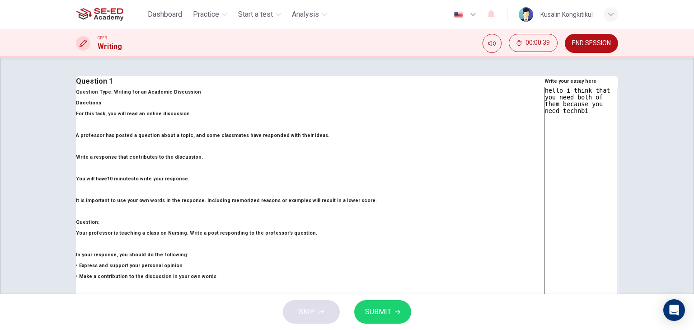
type textarea "x"
type textarea "hello i think that you need both of them because you need techn"
type textarea "x"
type textarea "hello i think that you need both of them because you need techni"
type textarea "x"
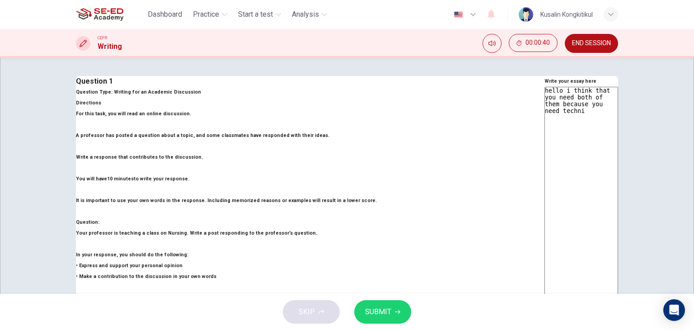
type textarea "hello i think that you need both of them because you need technic"
type textarea "x"
type textarea "hello i think that you need both of them because you need technica"
type textarea "x"
type textarea "hello i think that you need both of them because you need technical"
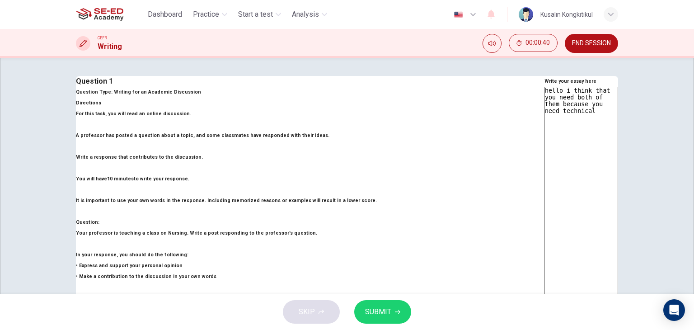
type textarea "x"
type textarea "hello i think that you need both of them because you need technical"
type textarea "x"
type textarea "hello i think that you need both of them because you need technical"
type textarea "x"
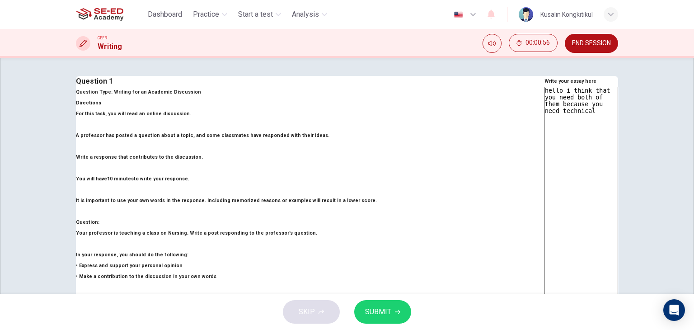
type textarea "hello i think that you need both of them because you need technical s"
type textarea "x"
type textarea "hello i think that you need both of them because you need technical st"
type textarea "x"
type textarea "hello i think that you need both of them because you need technical stu"
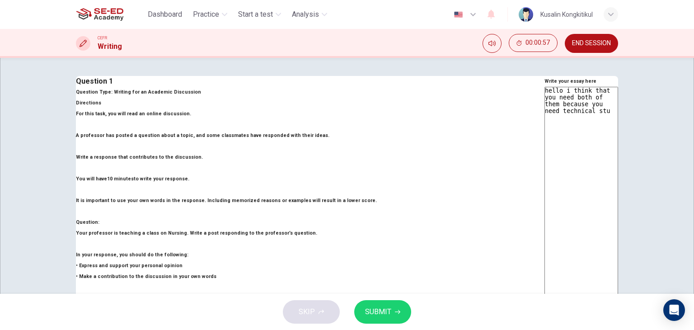
type textarea "x"
type textarea "hello i think that you need both of them because you need technical stuf"
type textarea "x"
type textarea "hello i think that you need both of them because you need technical stuff"
type textarea "x"
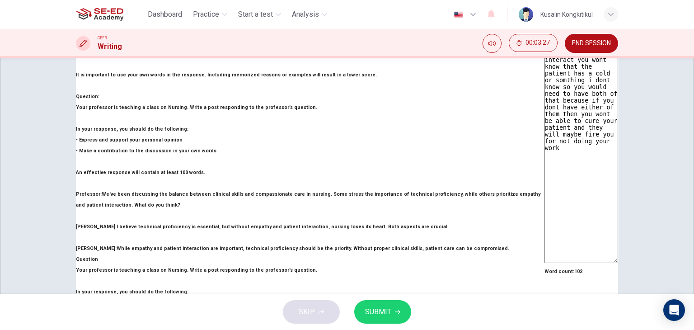
scroll to position [136, 0]
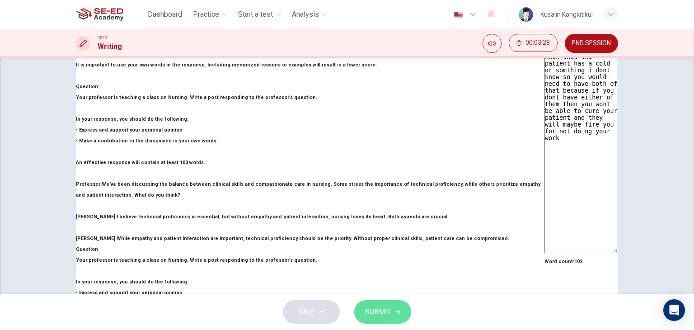
click at [386, 307] on span "SUBMIT" at bounding box center [378, 312] width 26 height 13
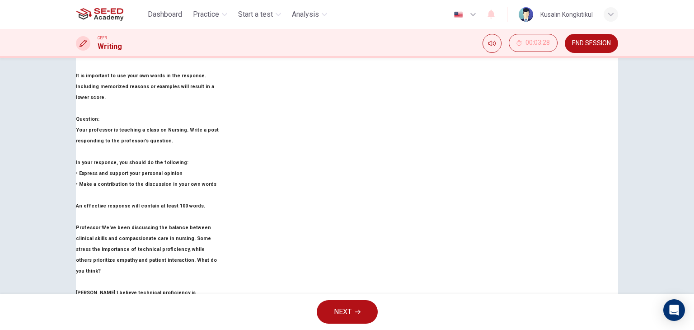
click at [365, 306] on button "NEXT" at bounding box center [347, 312] width 61 height 24
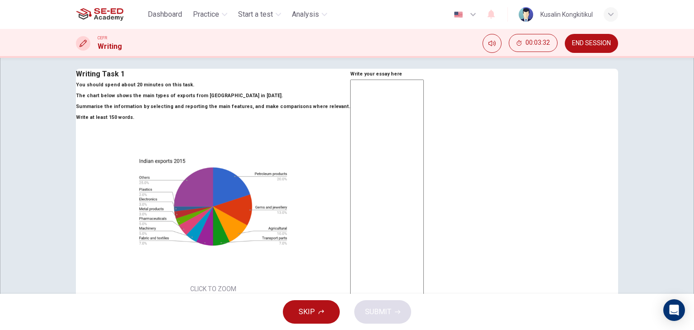
scroll to position [0, 0]
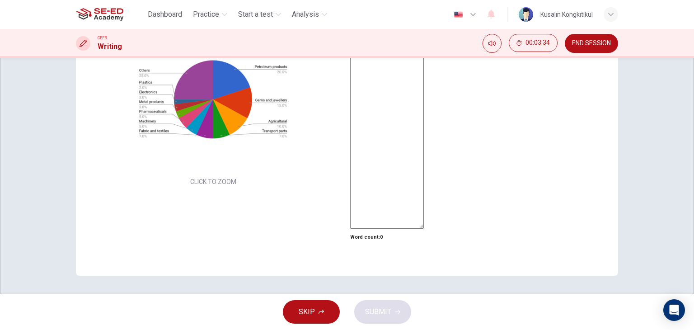
click at [424, 192] on textarea at bounding box center [387, 100] width 74 height 256
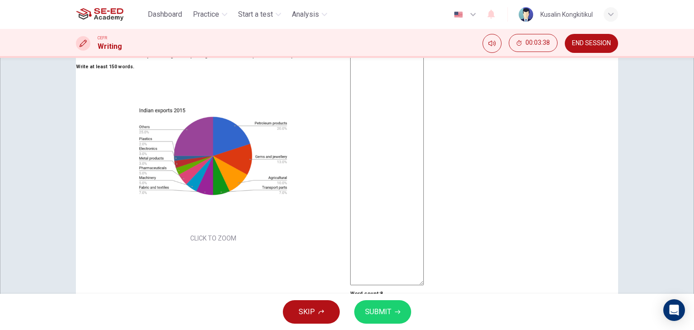
scroll to position [55, 0]
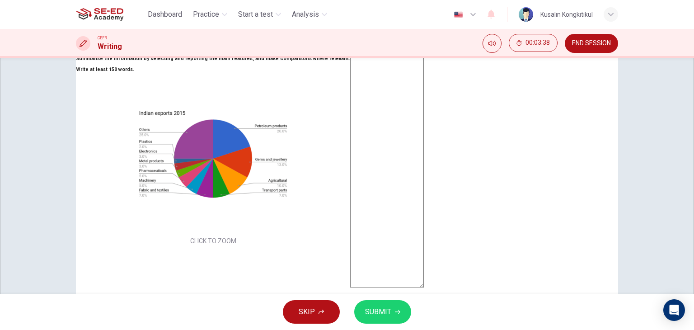
drag, startPoint x: 442, startPoint y: 71, endPoint x: 332, endPoint y: 71, distance: 109.4
click at [332, 71] on div "Writing Task 1 You should spend about 20 minutes on this task. The chart below …" at bounding box center [347, 178] width 542 height 314
click at [424, 70] on textarea "w w w w w w w w" at bounding box center [387, 160] width 74 height 256
paste textarea "w"
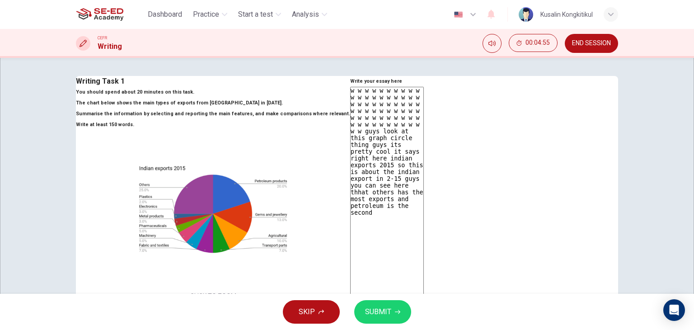
scroll to position [0, 0]
drag, startPoint x: 367, startPoint y: 120, endPoint x: 586, endPoint y: 129, distance: 219.4
click at [424, 129] on textarea "w w w w w w w w w w w w w w w w w w w w w w w w w w w w w w w w w w w w w w w w…" at bounding box center [387, 215] width 74 height 256
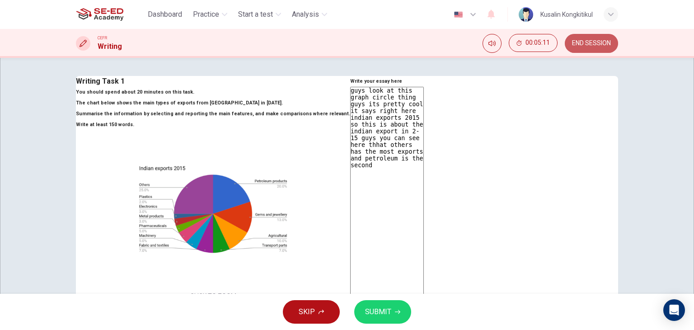
click at [586, 41] on span "END SESSION" at bounding box center [591, 43] width 39 height 7
